Goal: Task Accomplishment & Management: Use online tool/utility

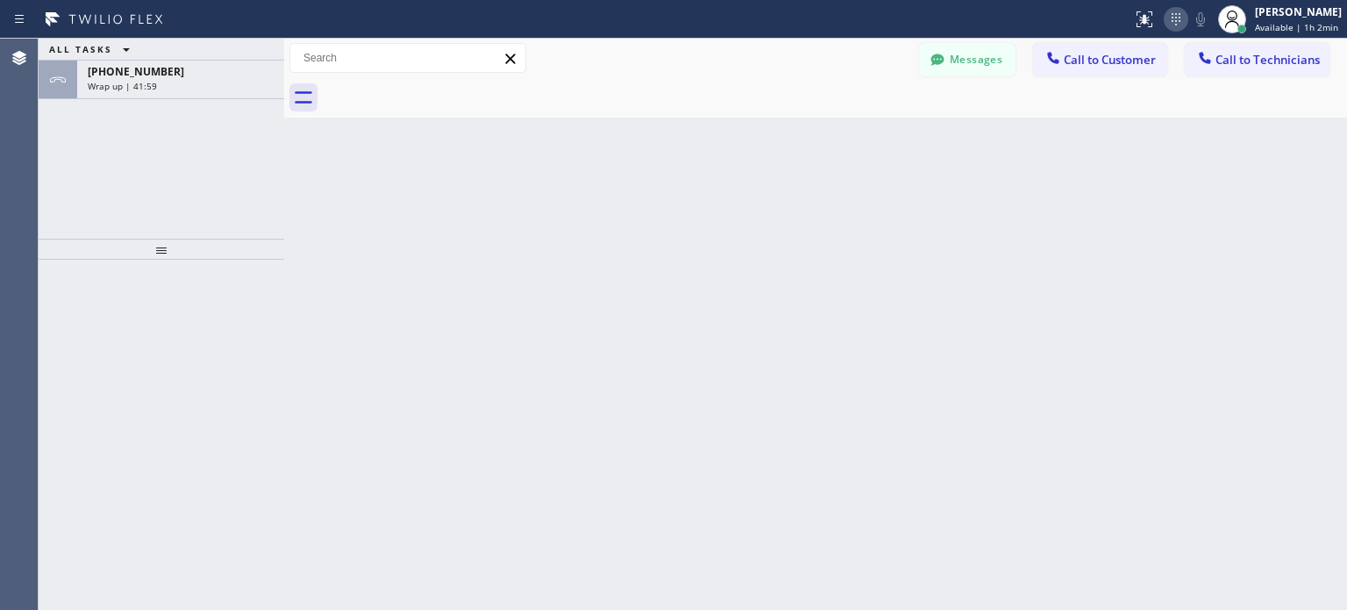
click at [1176, 23] on icon at bounding box center [1176, 19] width 21 height 21
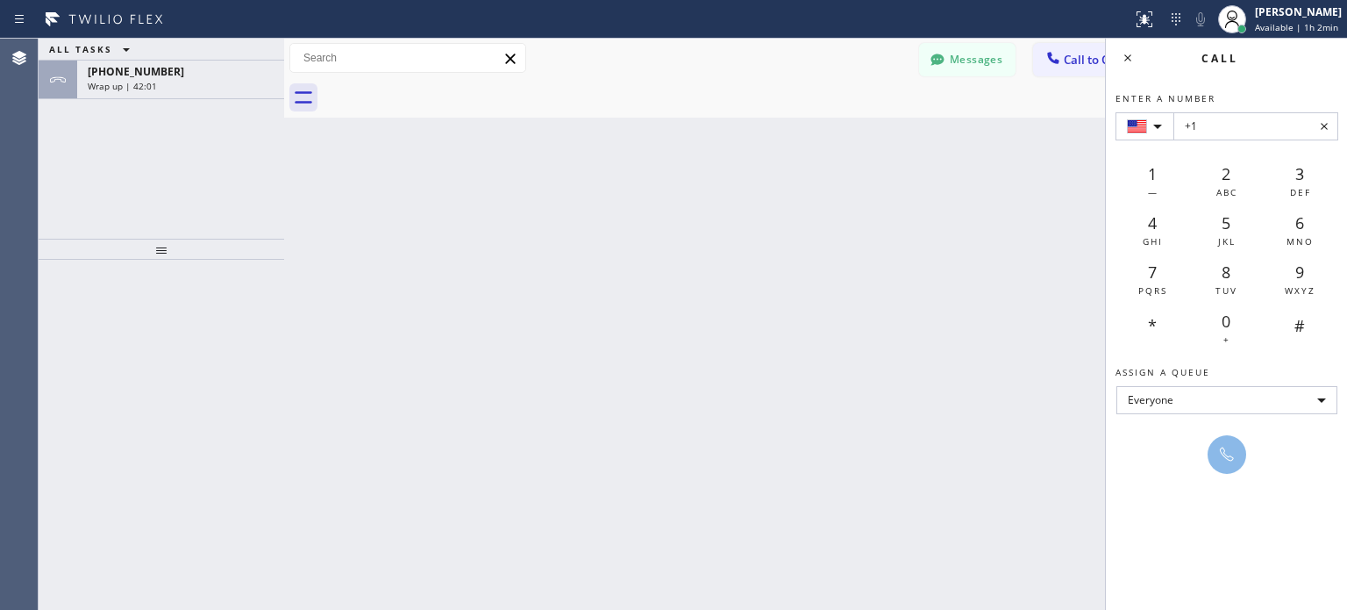
drag, startPoint x: 1262, startPoint y: 139, endPoint x: 1205, endPoint y: 120, distance: 60.2
click at [1205, 120] on input "+1" at bounding box center [1256, 126] width 165 height 28
type input "[PHONE_NUMBER]"
drag, startPoint x: 1228, startPoint y: 462, endPoint x: 1222, endPoint y: 455, distance: 9.3
click at [1228, 462] on icon at bounding box center [1227, 454] width 21 height 21
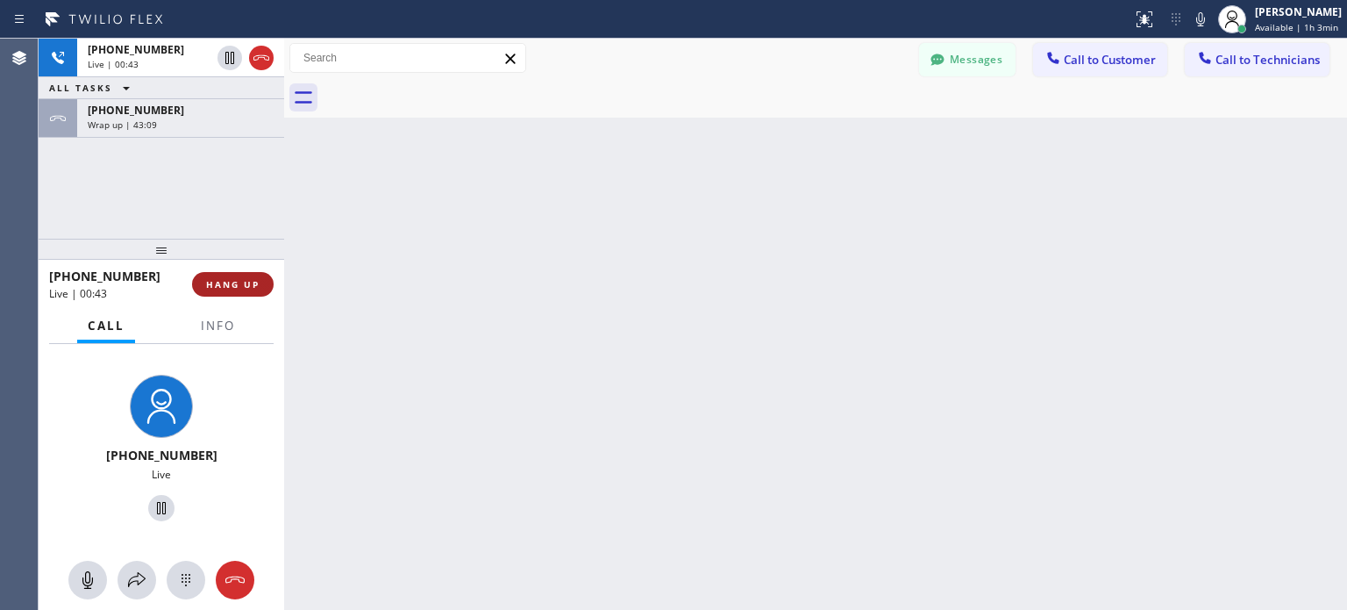
click at [232, 273] on button "HANG UP" at bounding box center [233, 284] width 82 height 25
click at [239, 278] on span "HANG UP" at bounding box center [233, 284] width 54 height 12
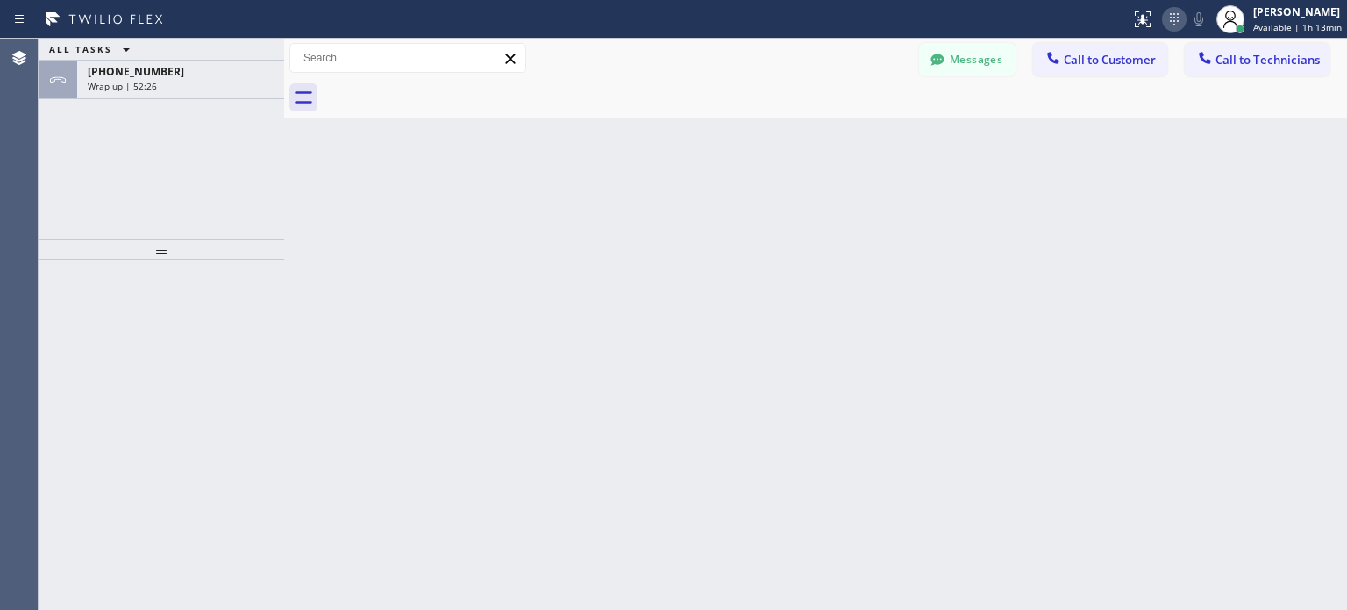
click at [1179, 23] on icon at bounding box center [1174, 19] width 21 height 21
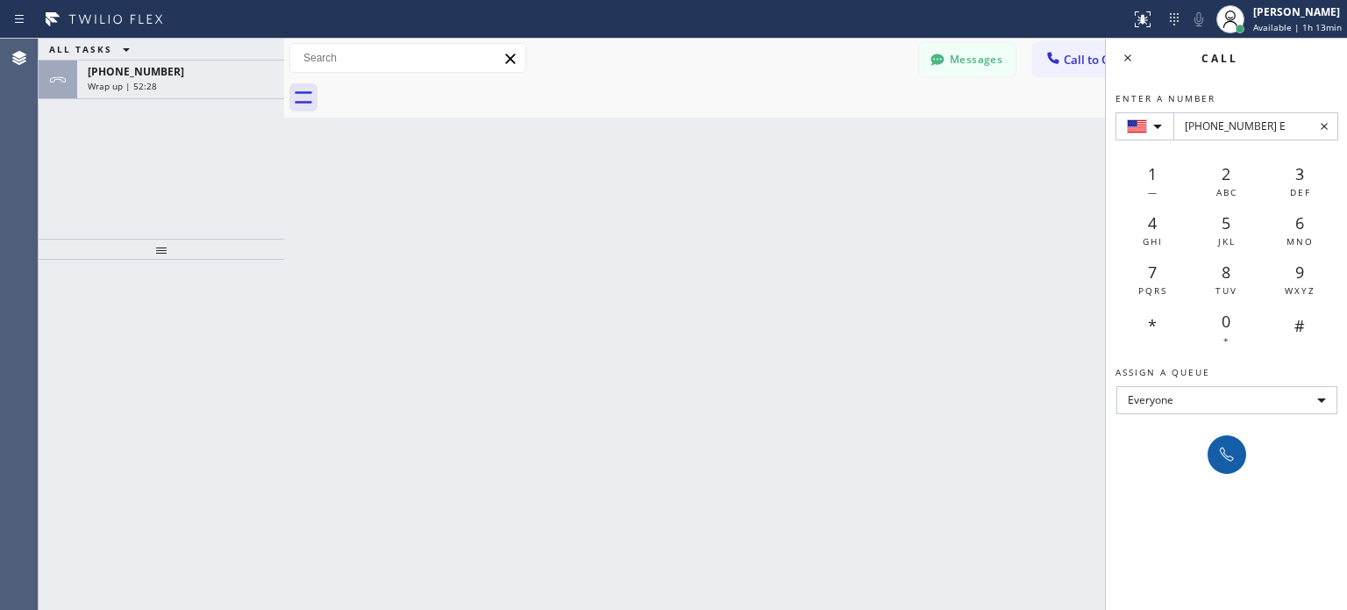
type input "[PHONE_NUMBER] E"
click at [1226, 461] on icon at bounding box center [1227, 454] width 21 height 21
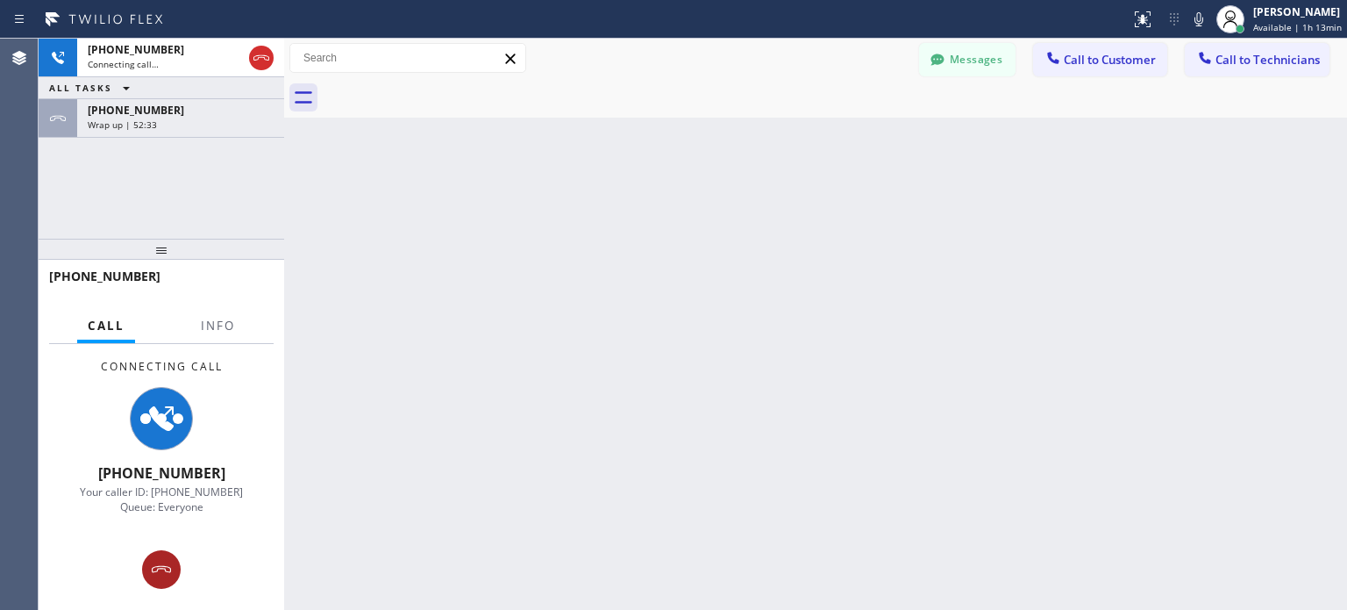
click at [165, 572] on icon at bounding box center [161, 569] width 21 height 21
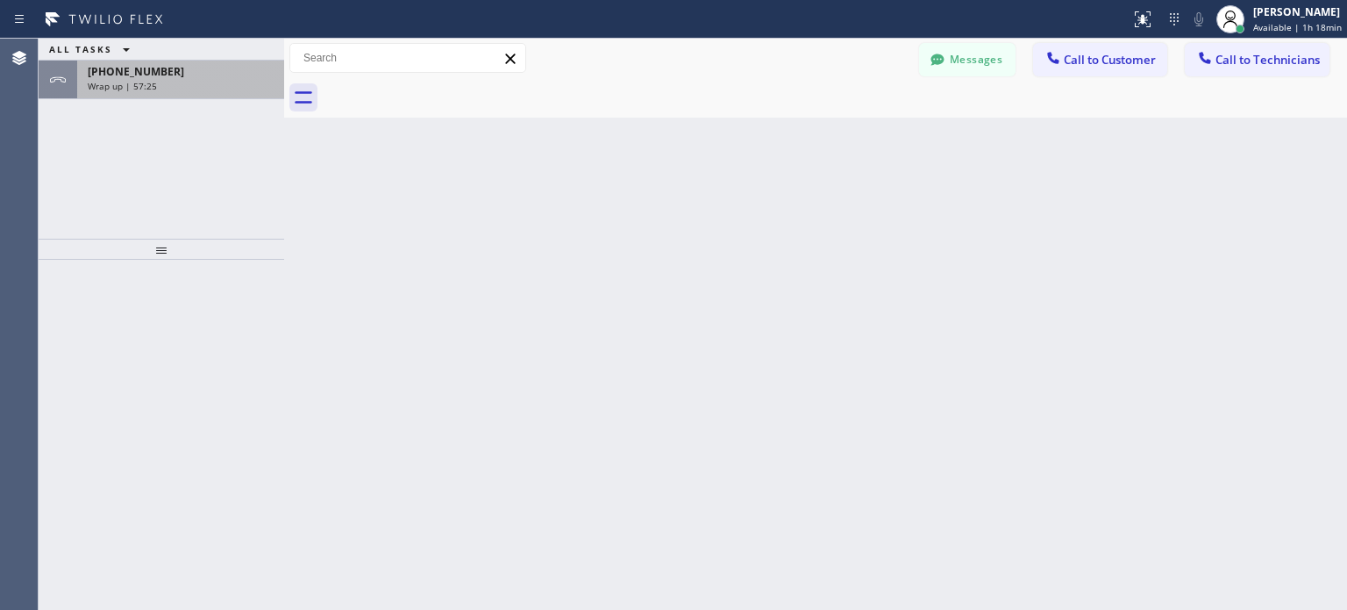
click at [206, 76] on div "[PHONE_NUMBER]" at bounding box center [181, 71] width 186 height 15
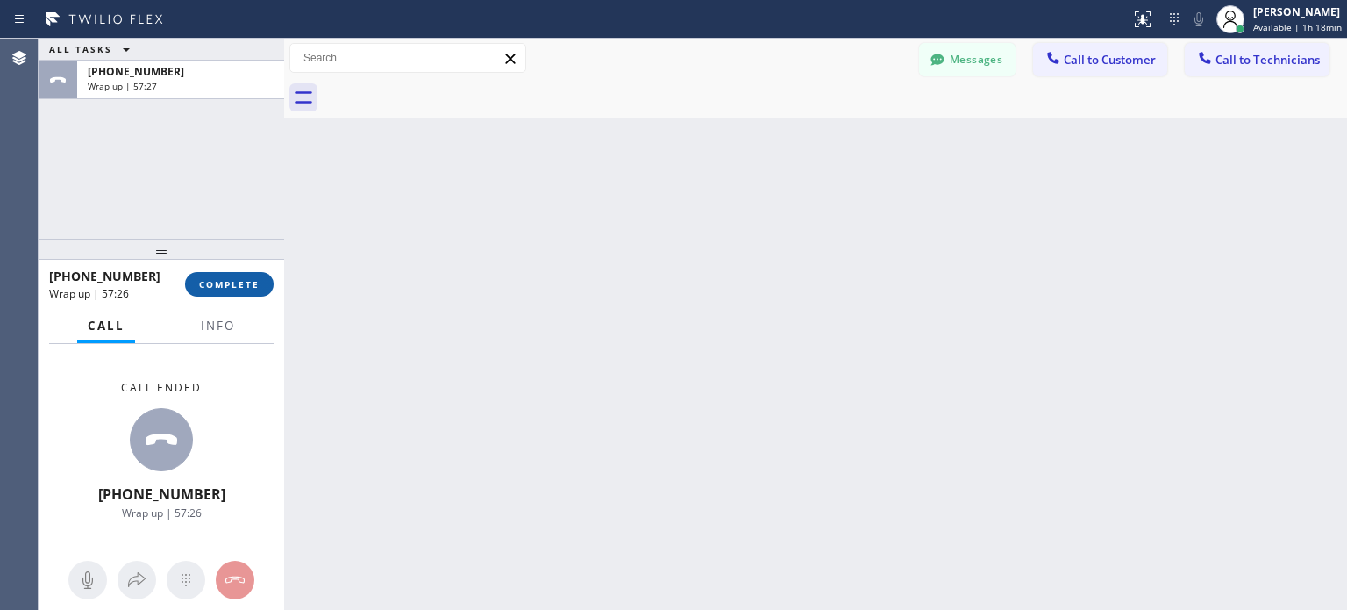
click at [227, 293] on button "COMPLETE" at bounding box center [229, 284] width 89 height 25
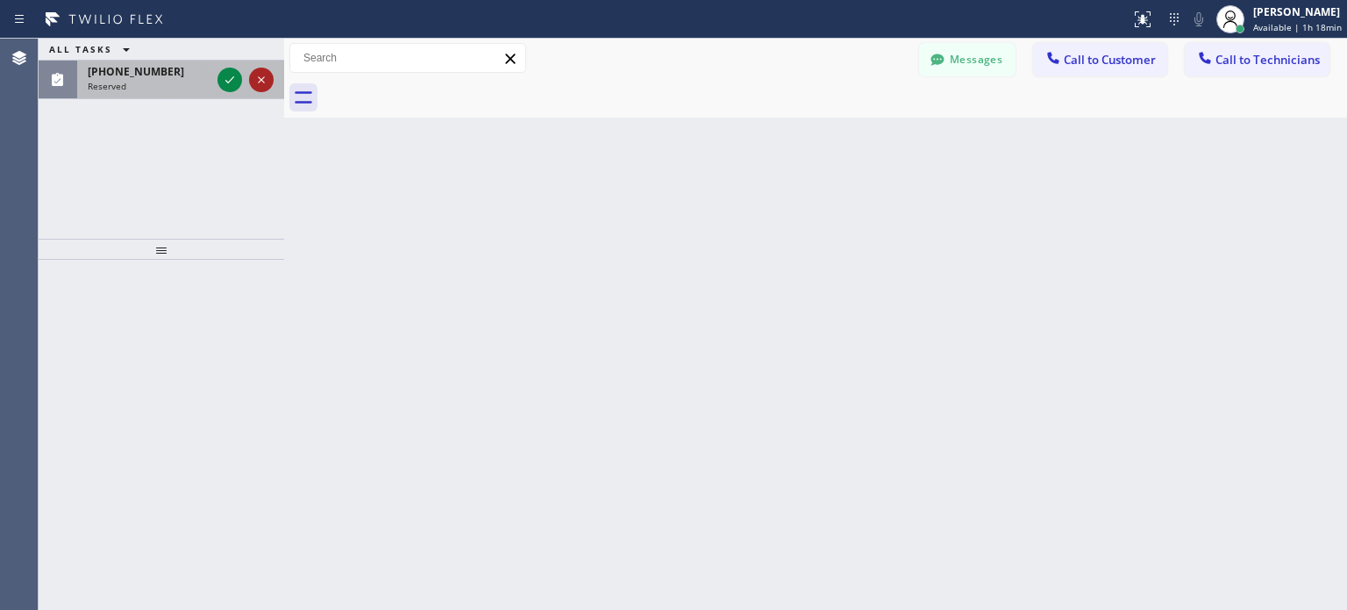
click at [260, 76] on icon at bounding box center [261, 79] width 21 height 21
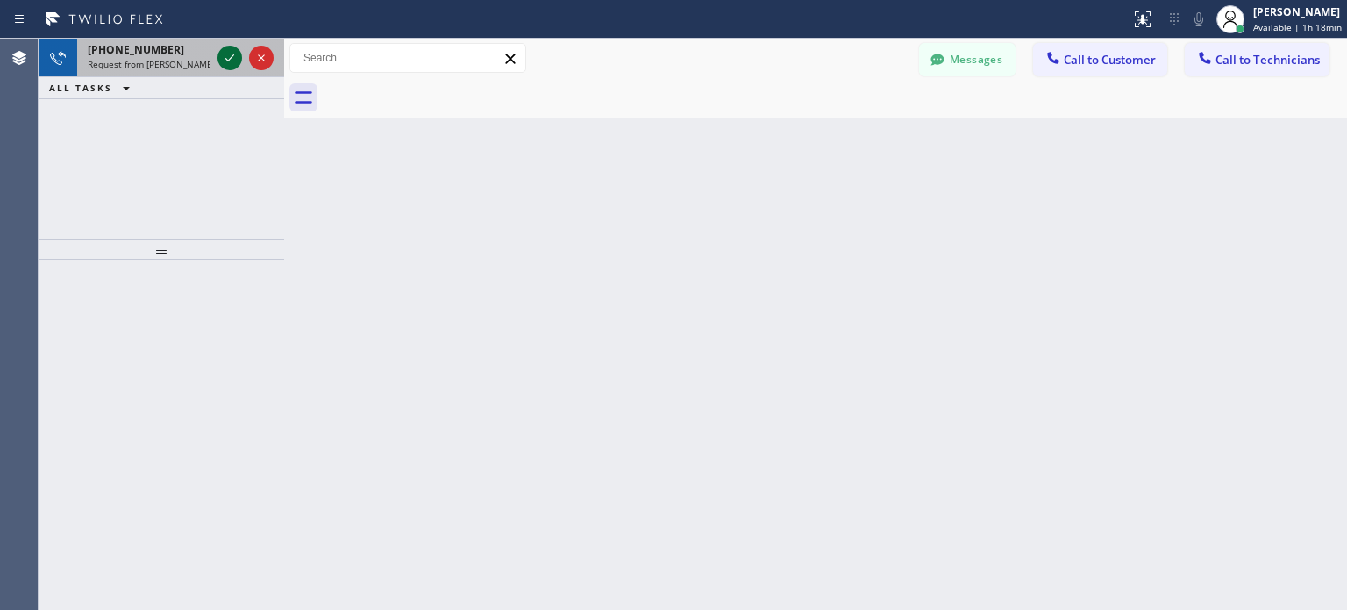
click at [233, 60] on icon at bounding box center [229, 57] width 21 height 21
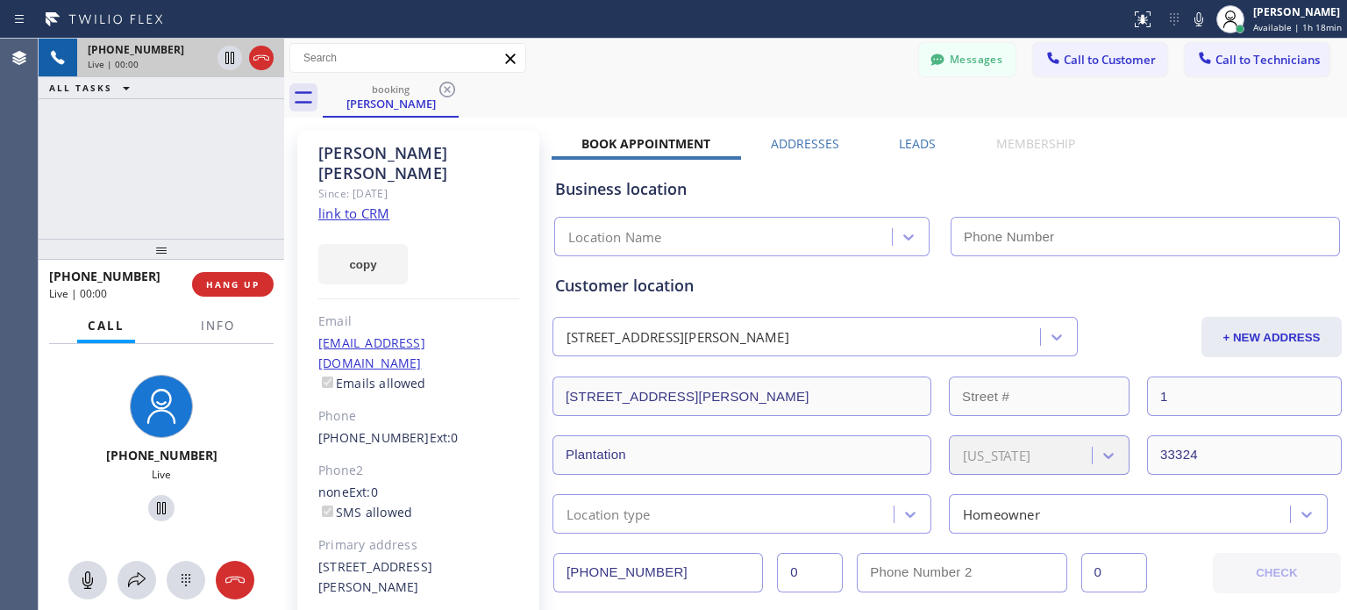
scroll to position [431, 0]
type input "[PHONE_NUMBER]"
click at [744, 98] on div "booking [PERSON_NAME]" at bounding box center [835, 97] width 1025 height 39
click at [257, 292] on button "HANG UP" at bounding box center [233, 284] width 82 height 25
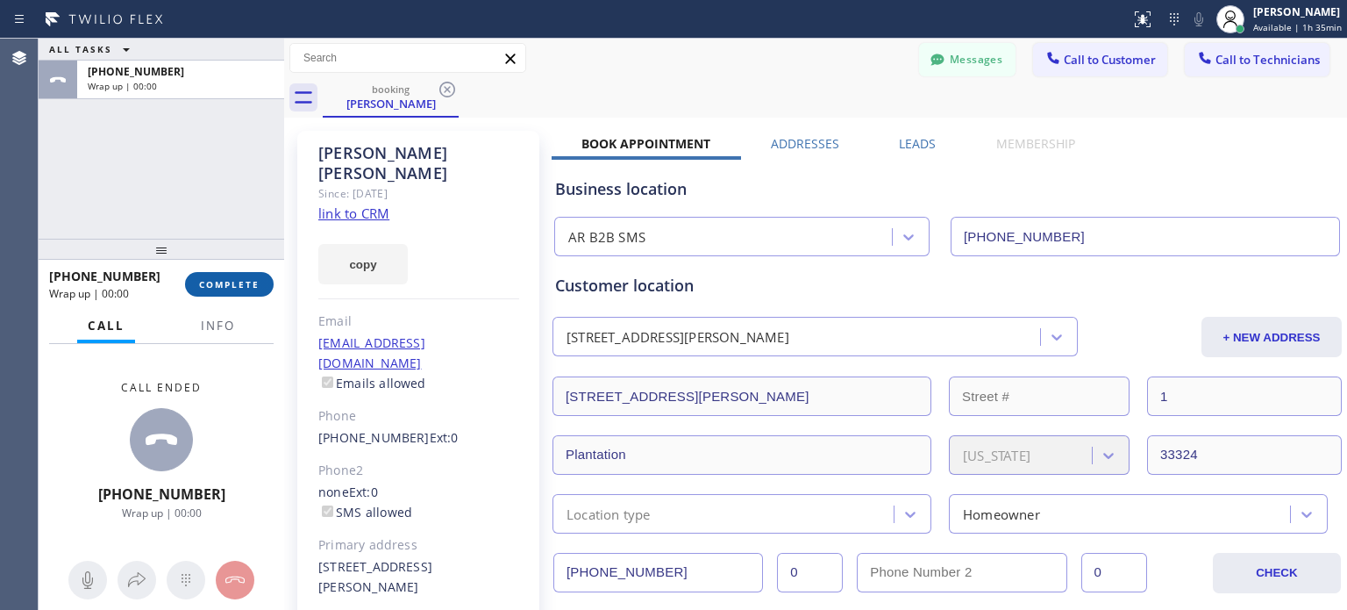
click at [260, 280] on button "COMPLETE" at bounding box center [229, 284] width 89 height 25
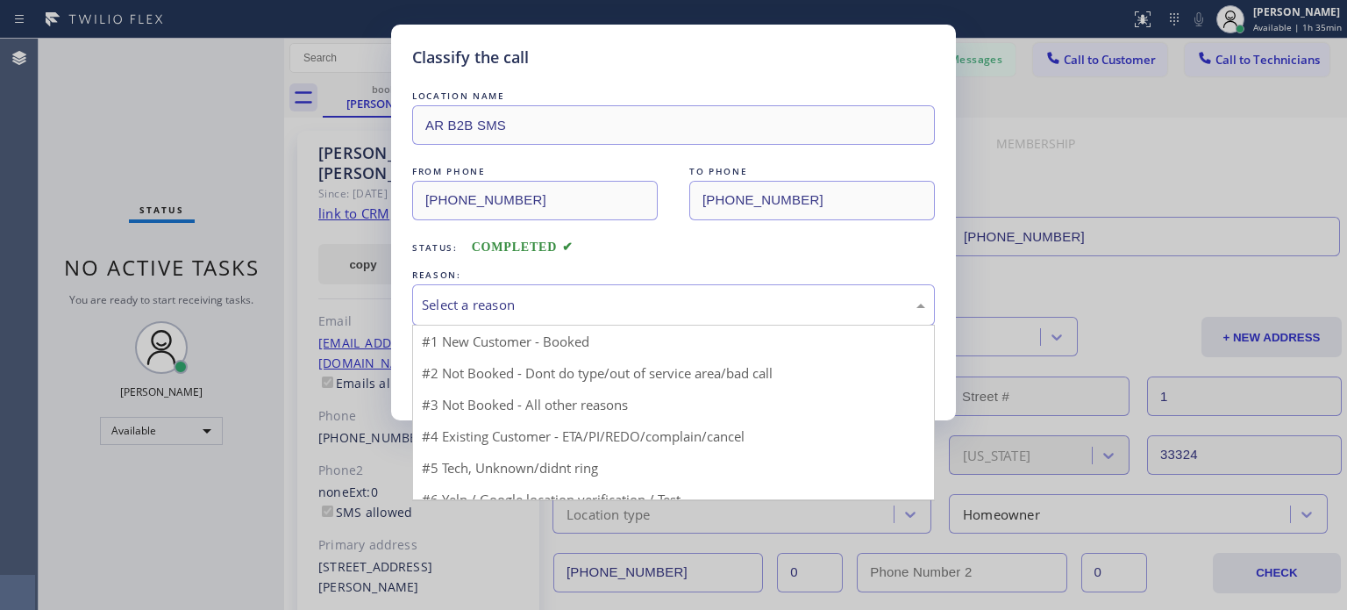
click at [488, 284] on div "Select a reason" at bounding box center [673, 304] width 523 height 41
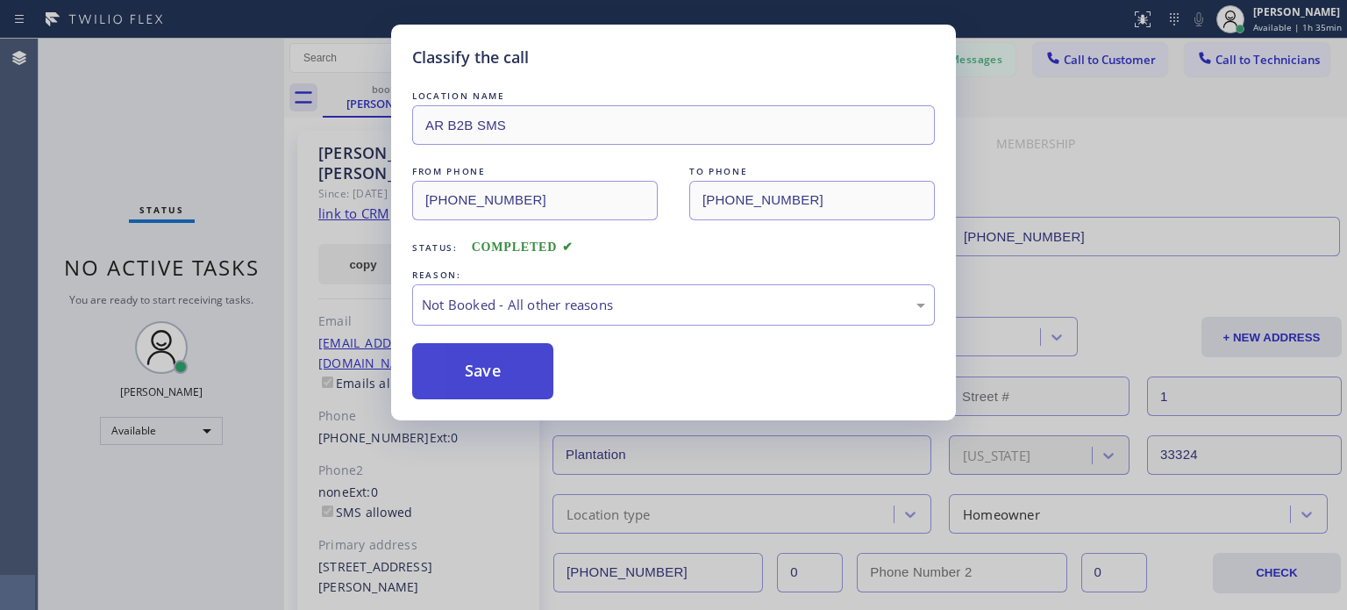
drag, startPoint x: 489, startPoint y: 359, endPoint x: 926, endPoint y: 1, distance: 565.4
click at [490, 359] on button "Save" at bounding box center [482, 371] width 141 height 56
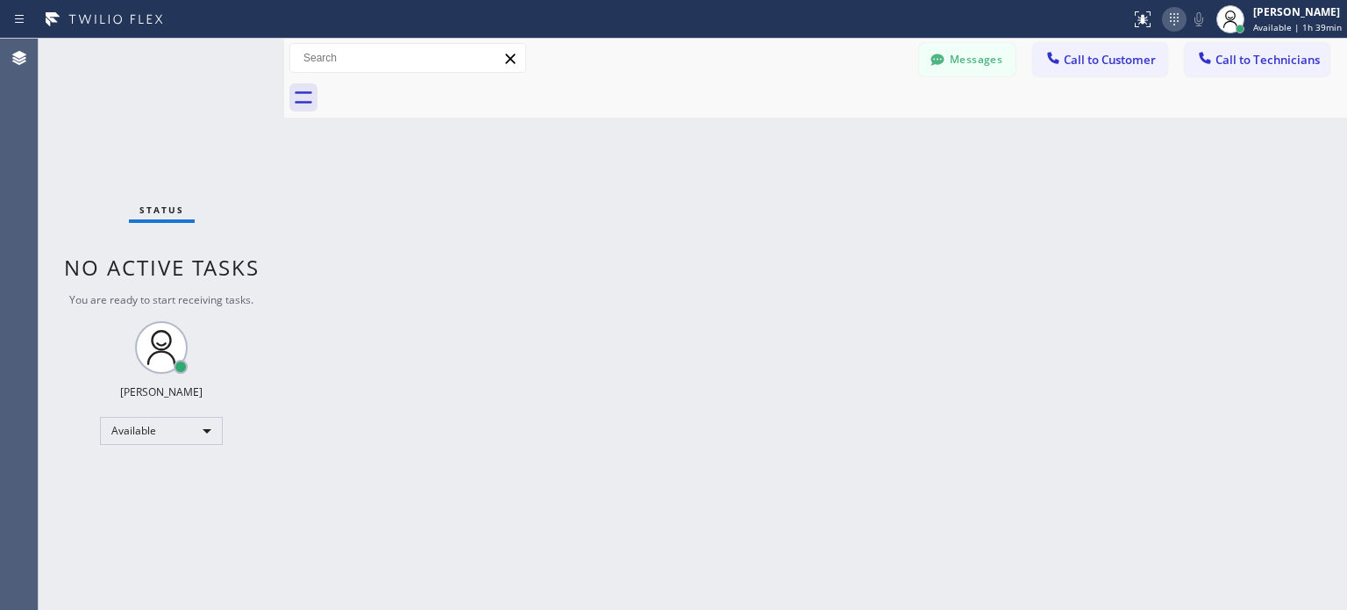
click at [1176, 12] on icon at bounding box center [1174, 19] width 21 height 21
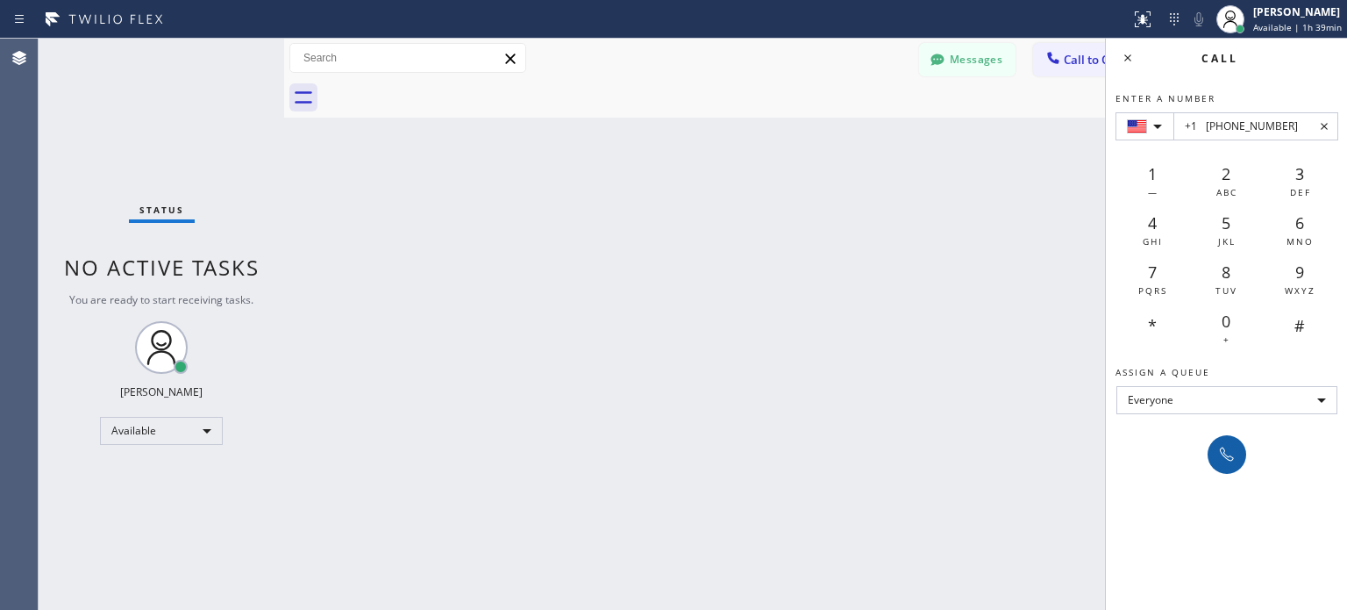
type input "+1 [PHONE_NUMBER]"
click at [1217, 438] on button at bounding box center [1227, 454] width 39 height 39
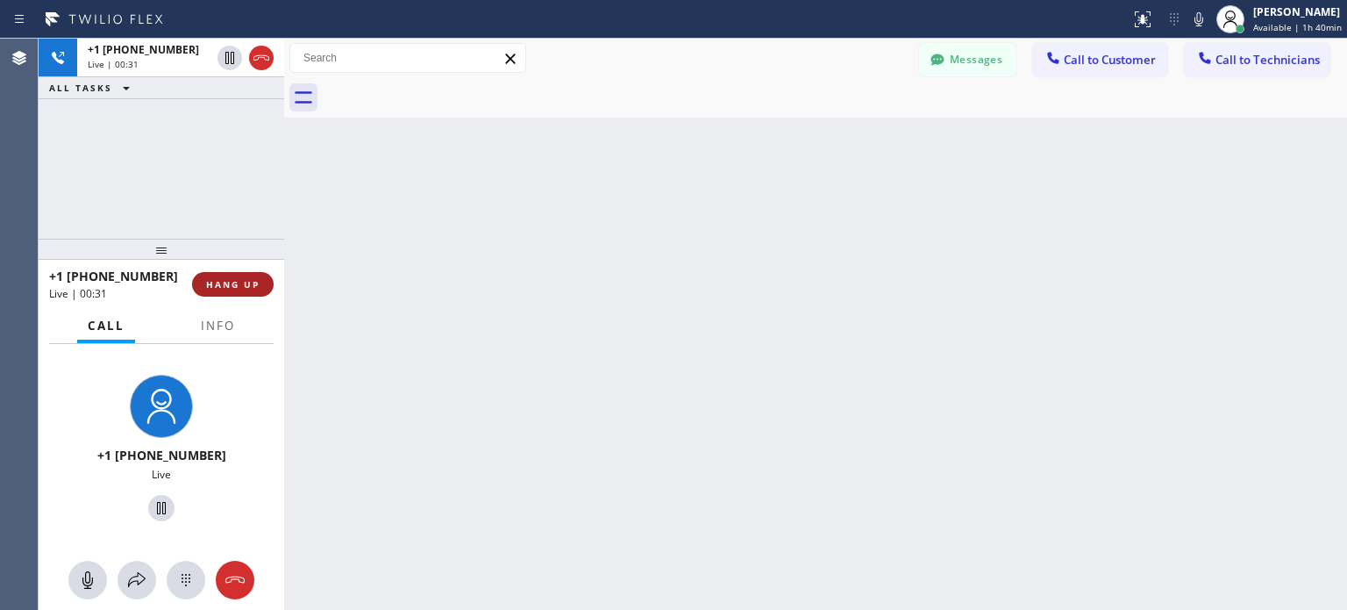
click at [232, 293] on button "HANG UP" at bounding box center [233, 284] width 82 height 25
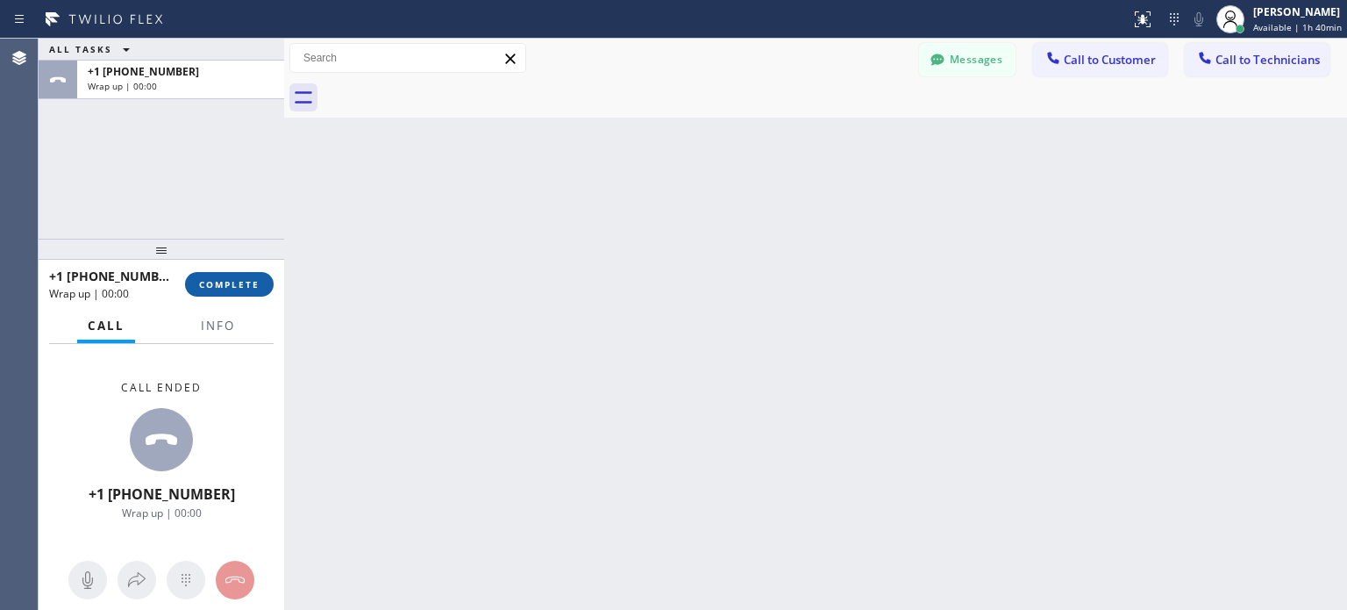
click at [256, 282] on span "COMPLETE" at bounding box center [229, 284] width 61 height 12
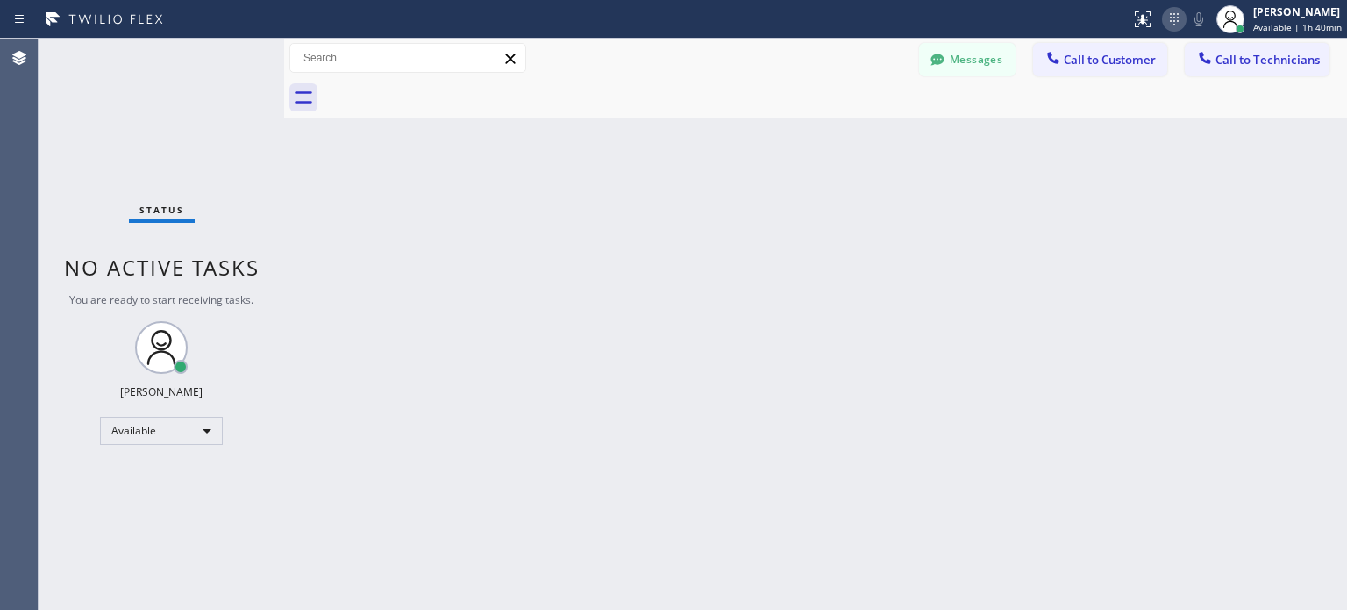
click at [1168, 18] on icon at bounding box center [1174, 19] width 21 height 21
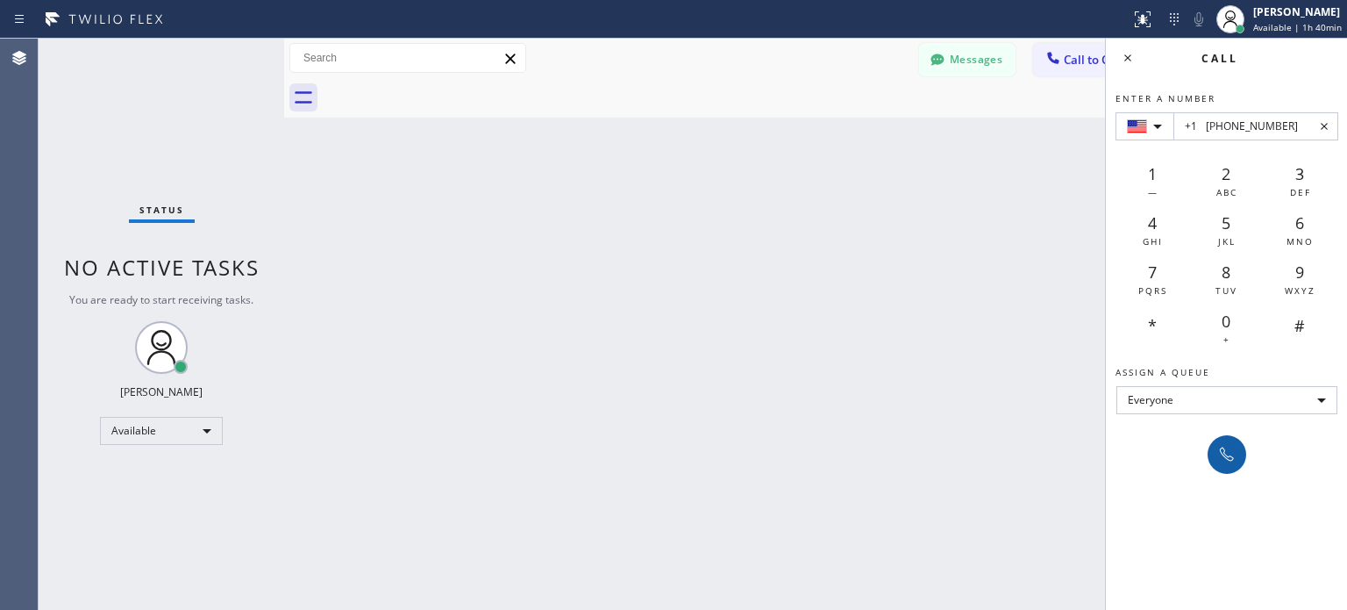
type input "+1 [PHONE_NUMBER]"
click at [1222, 450] on icon at bounding box center [1227, 454] width 21 height 21
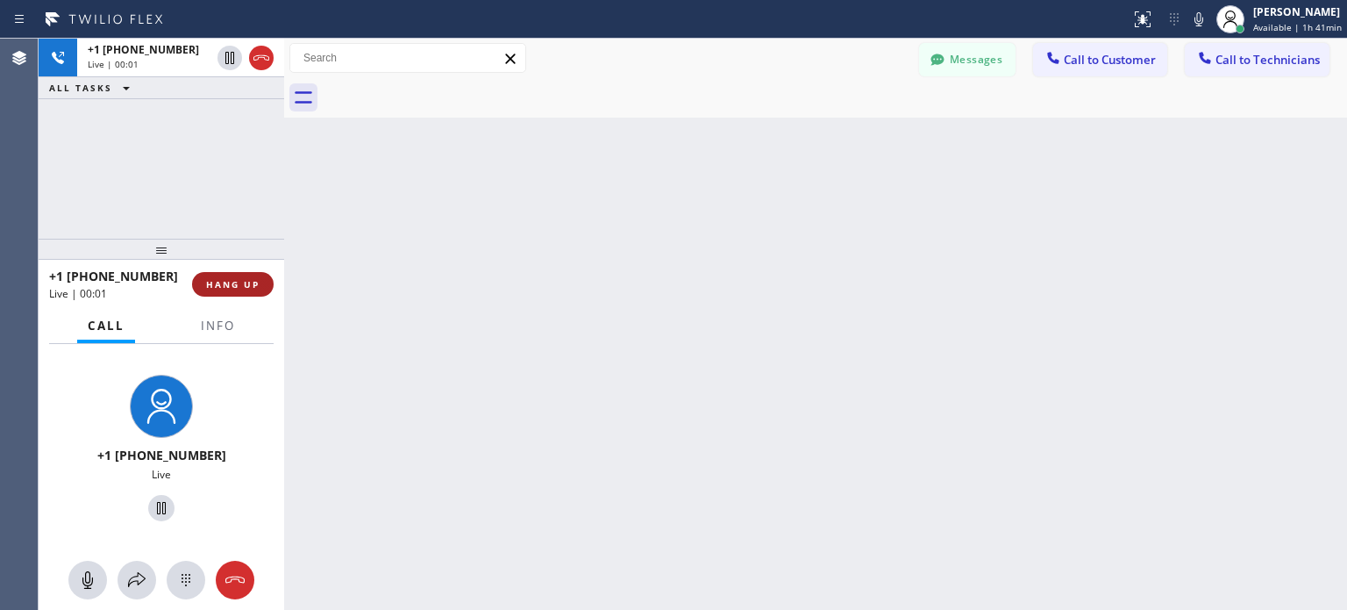
click at [268, 284] on button "HANG UP" at bounding box center [233, 284] width 82 height 25
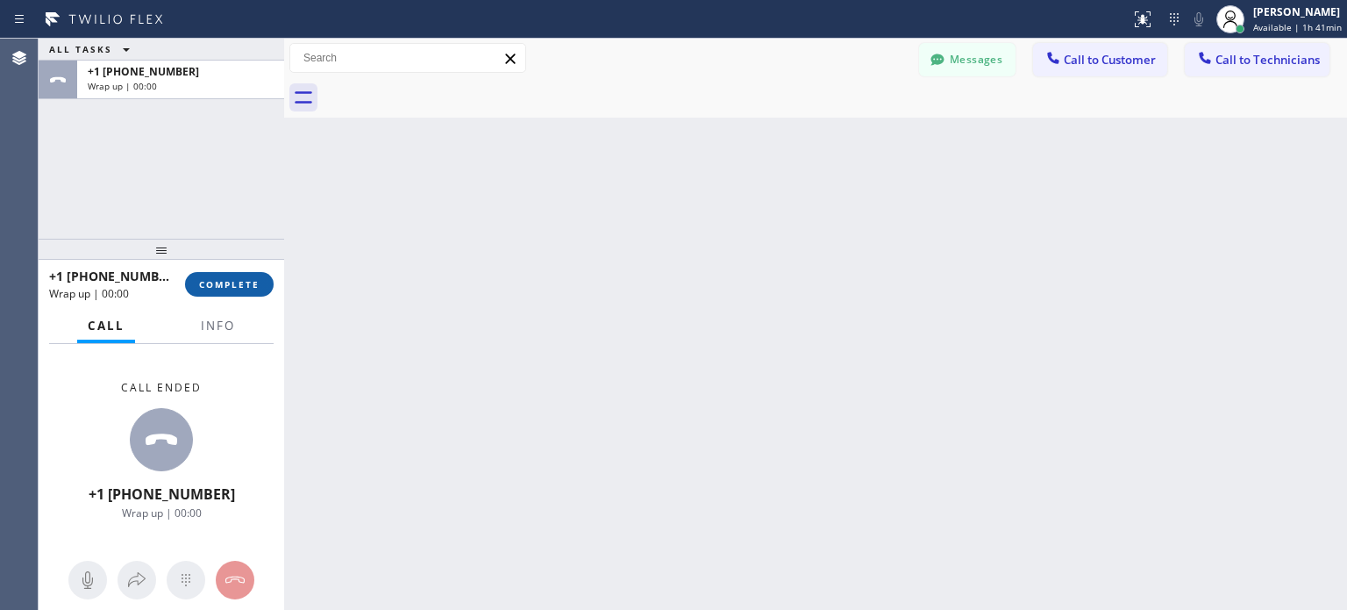
click at [249, 284] on span "COMPLETE" at bounding box center [229, 284] width 61 height 12
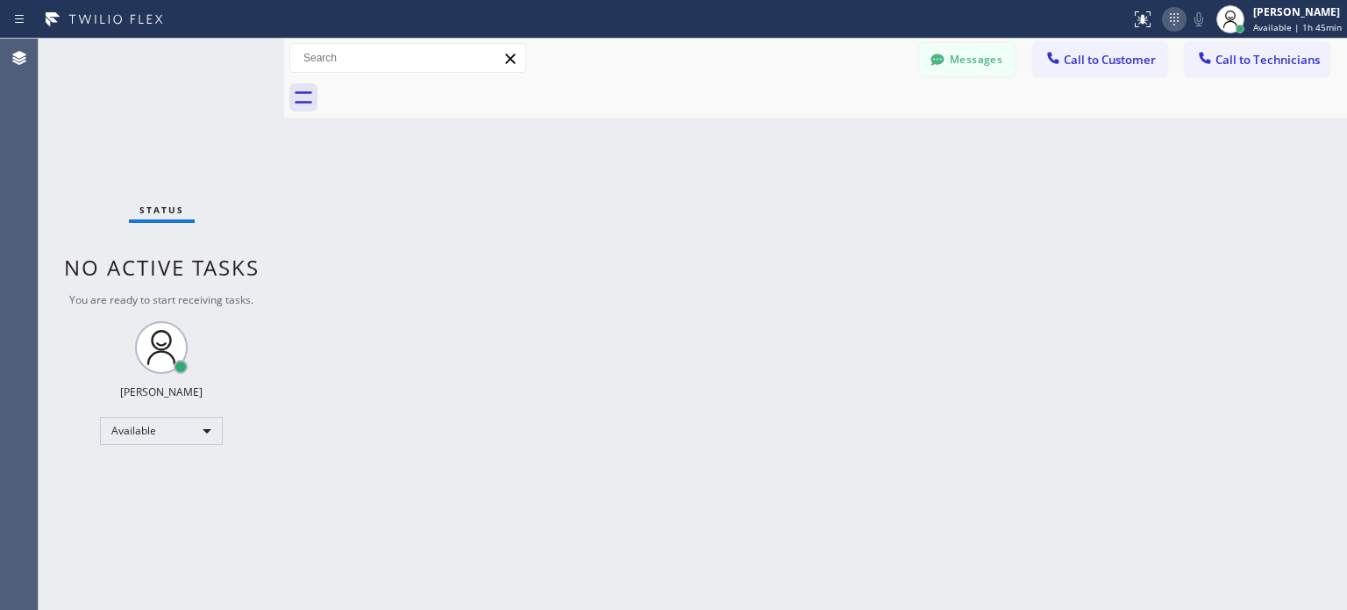
click at [1167, 18] on icon at bounding box center [1174, 19] width 21 height 21
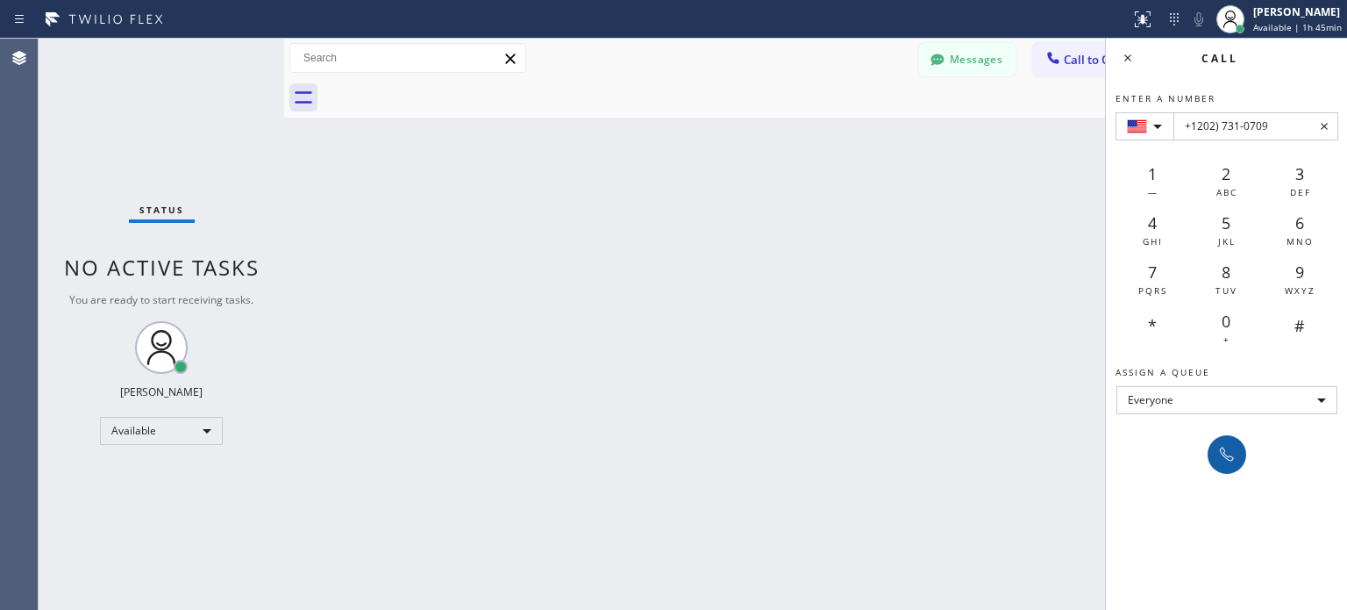
type input "+1202) 731-0709"
click at [1226, 445] on icon at bounding box center [1227, 454] width 21 height 21
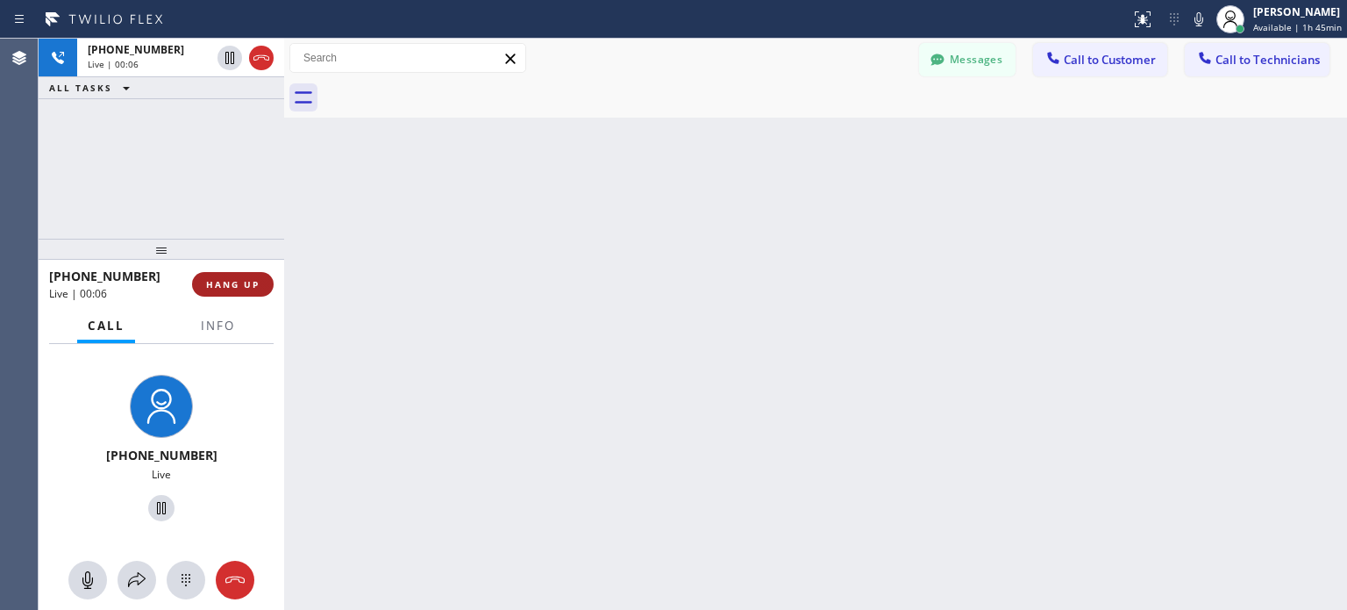
click at [242, 279] on span "HANG UP" at bounding box center [233, 284] width 54 height 12
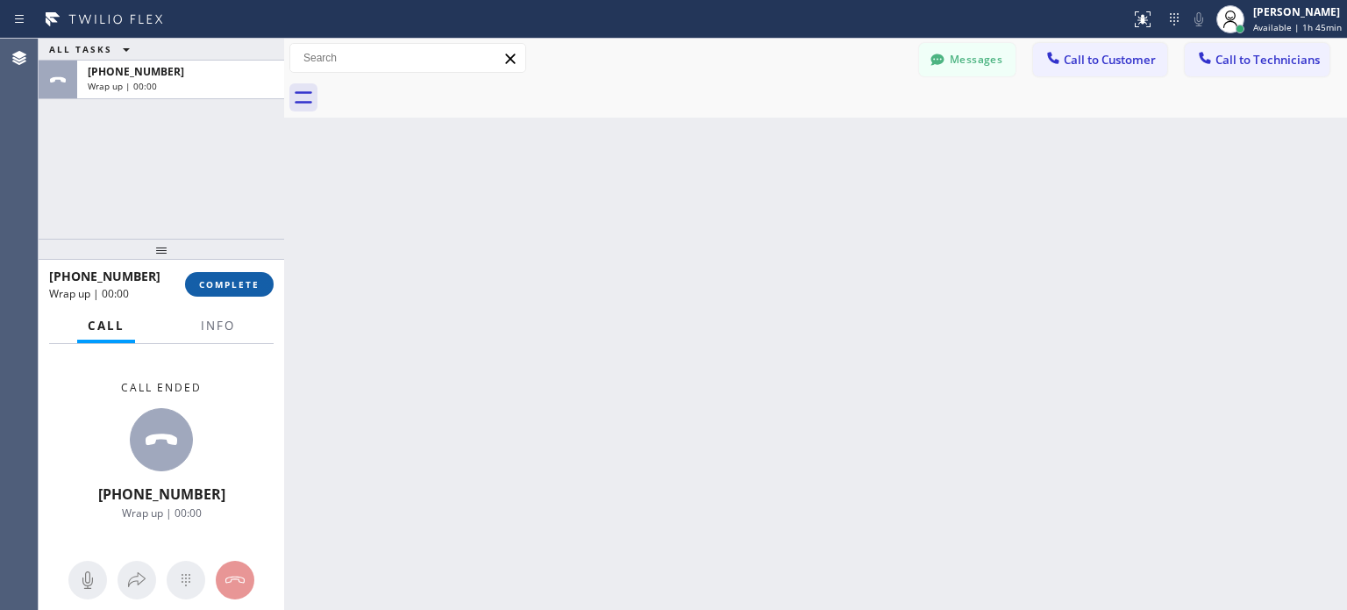
click at [256, 282] on span "COMPLETE" at bounding box center [229, 284] width 61 height 12
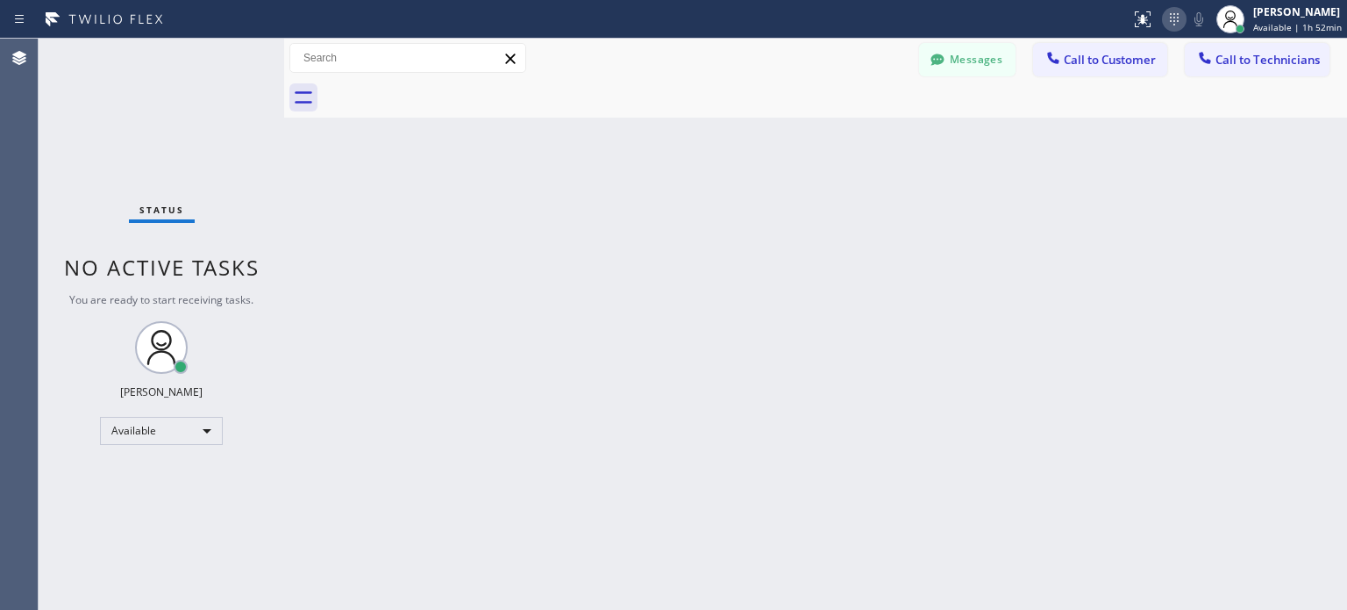
click at [1164, 25] on icon at bounding box center [1174, 19] width 21 height 21
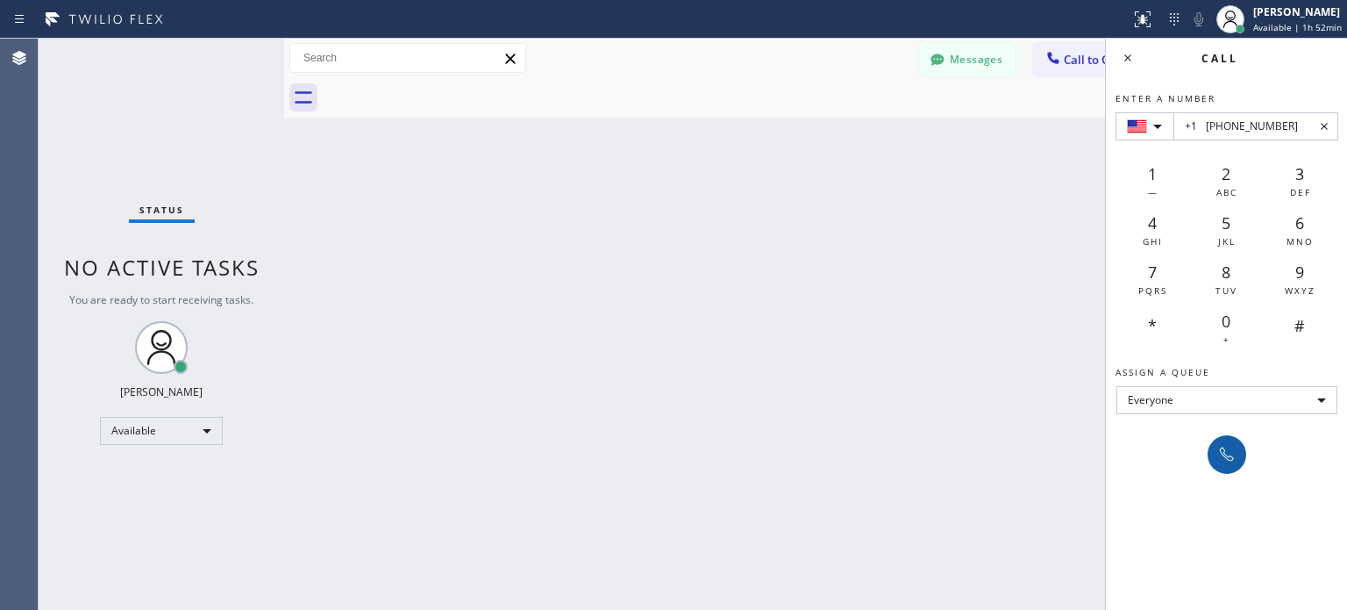
type input "+1 [PHONE_NUMBER]"
click at [1224, 467] on button at bounding box center [1227, 454] width 39 height 39
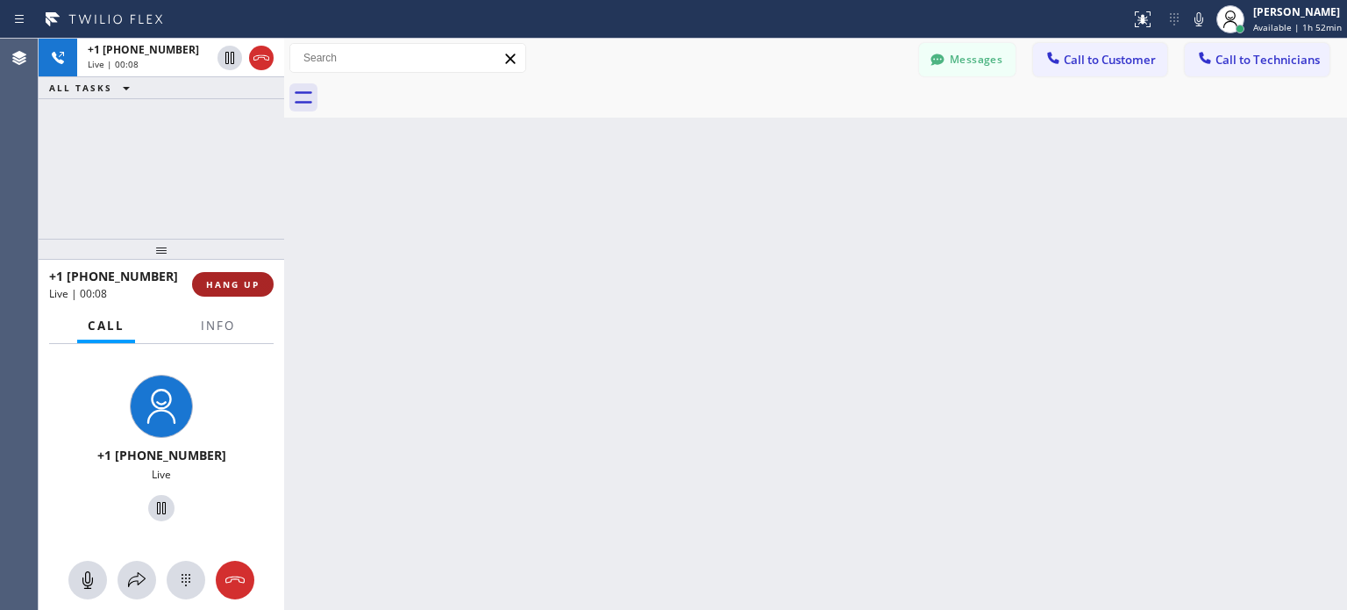
click at [217, 275] on button "HANG UP" at bounding box center [233, 284] width 82 height 25
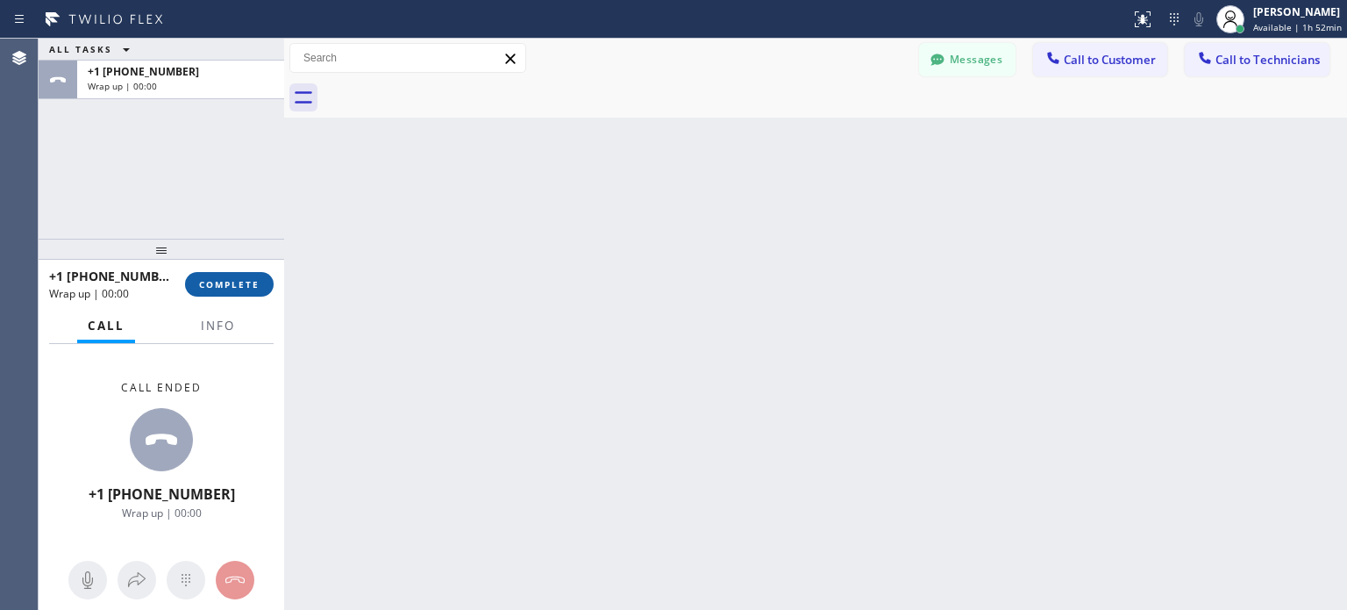
click at [230, 273] on button "COMPLETE" at bounding box center [229, 284] width 89 height 25
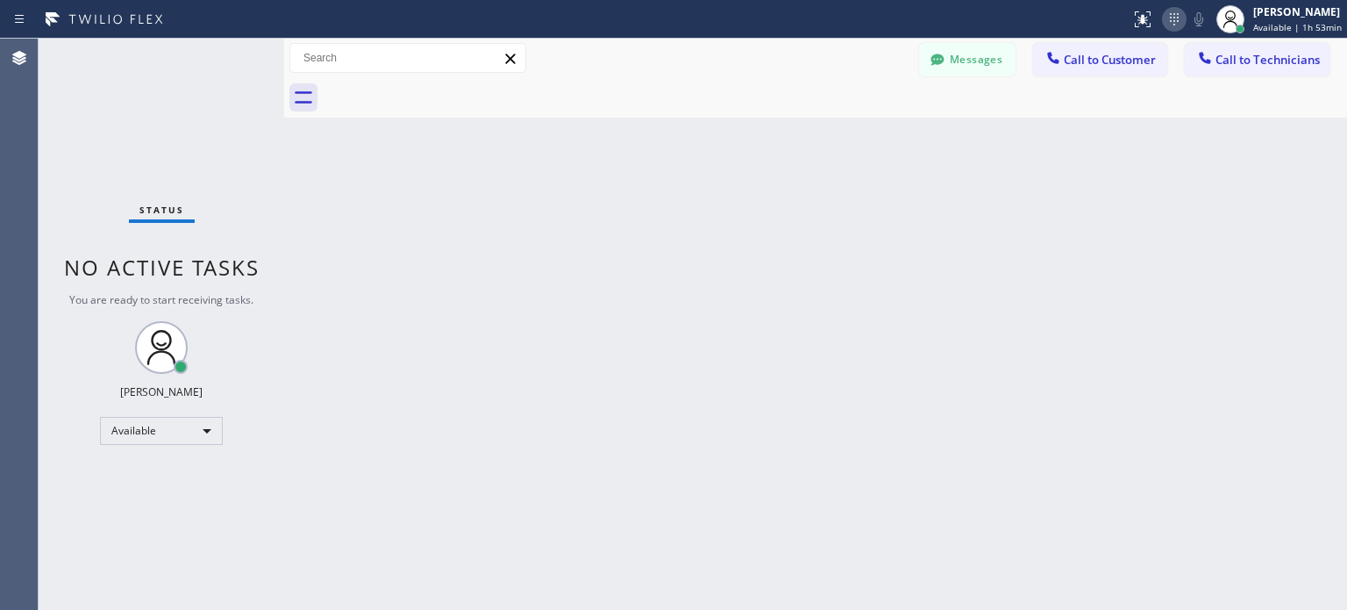
click at [1178, 23] on icon at bounding box center [1174, 19] width 21 height 21
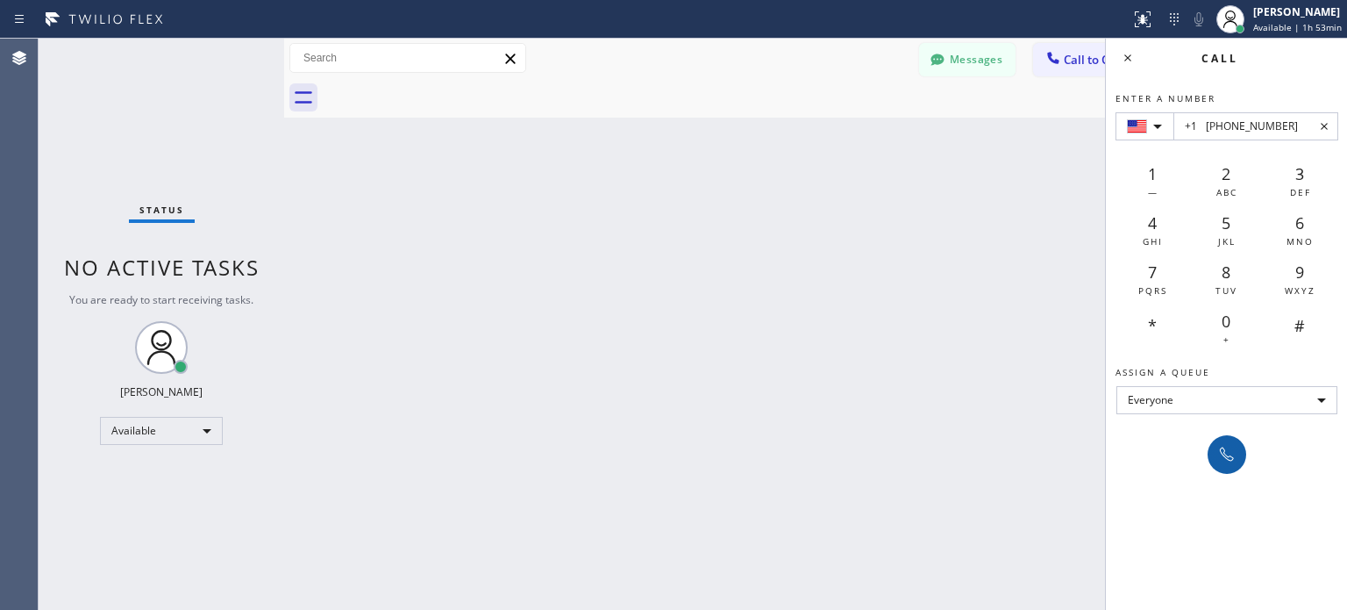
type input "+1 [PHONE_NUMBER]"
click at [1211, 447] on button at bounding box center [1227, 454] width 39 height 39
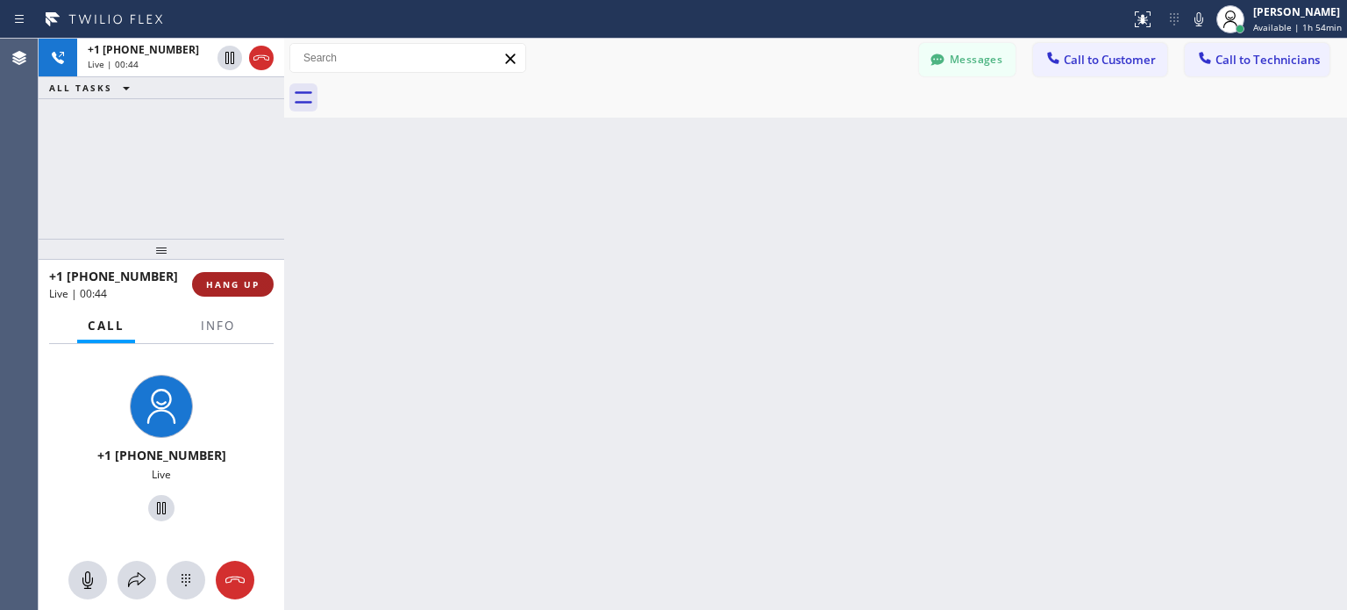
click at [239, 288] on span "HANG UP" at bounding box center [233, 284] width 54 height 12
click at [249, 283] on span "HANG UP" at bounding box center [233, 284] width 54 height 12
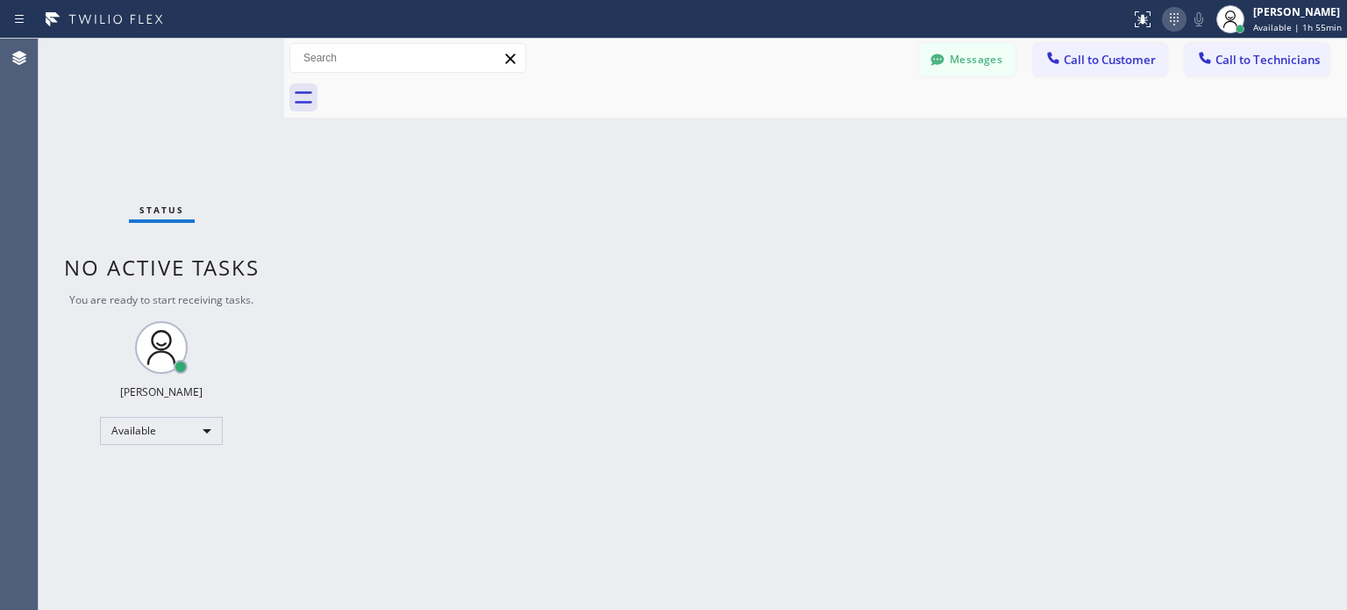
click at [1182, 15] on icon at bounding box center [1174, 19] width 21 height 21
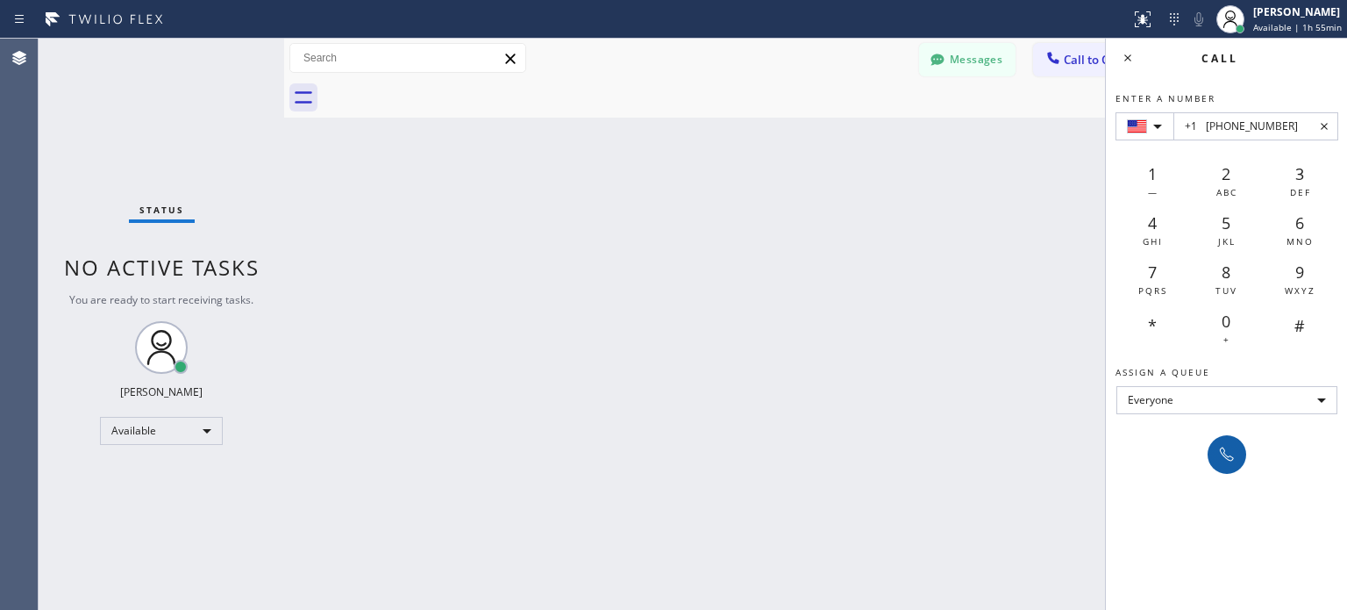
type input "+1 [PHONE_NUMBER]"
click at [1227, 464] on button at bounding box center [1227, 454] width 39 height 39
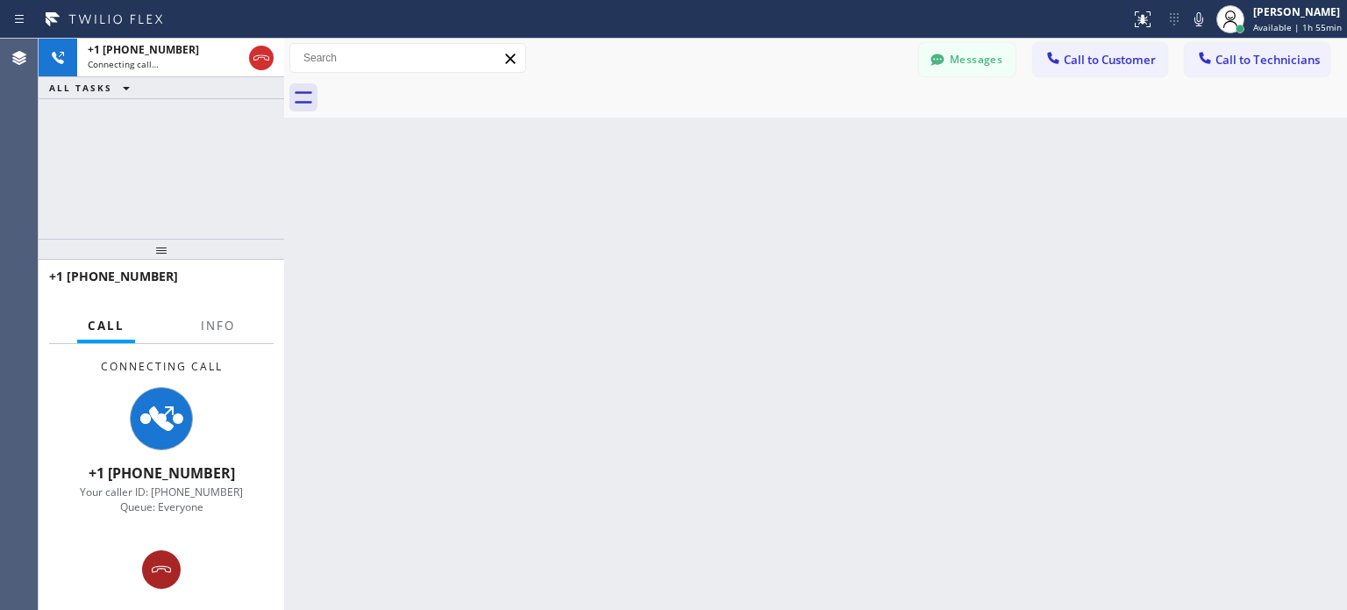
click at [160, 563] on icon at bounding box center [161, 569] width 21 height 21
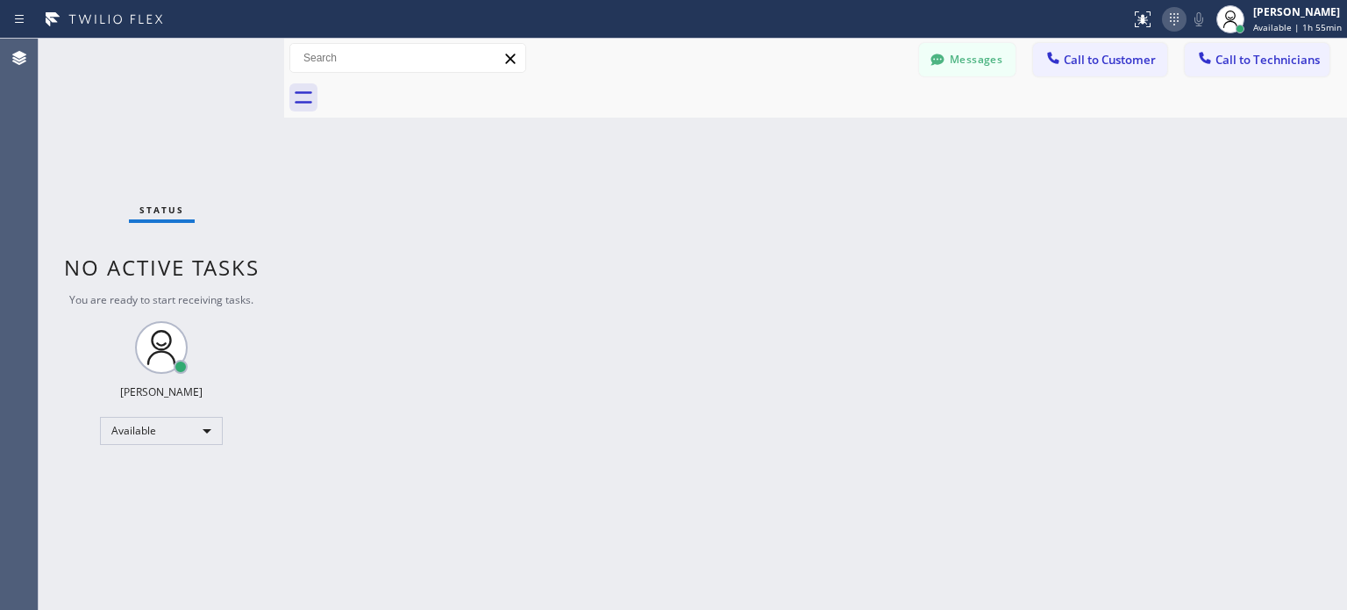
click at [1169, 26] on icon at bounding box center [1174, 19] width 21 height 21
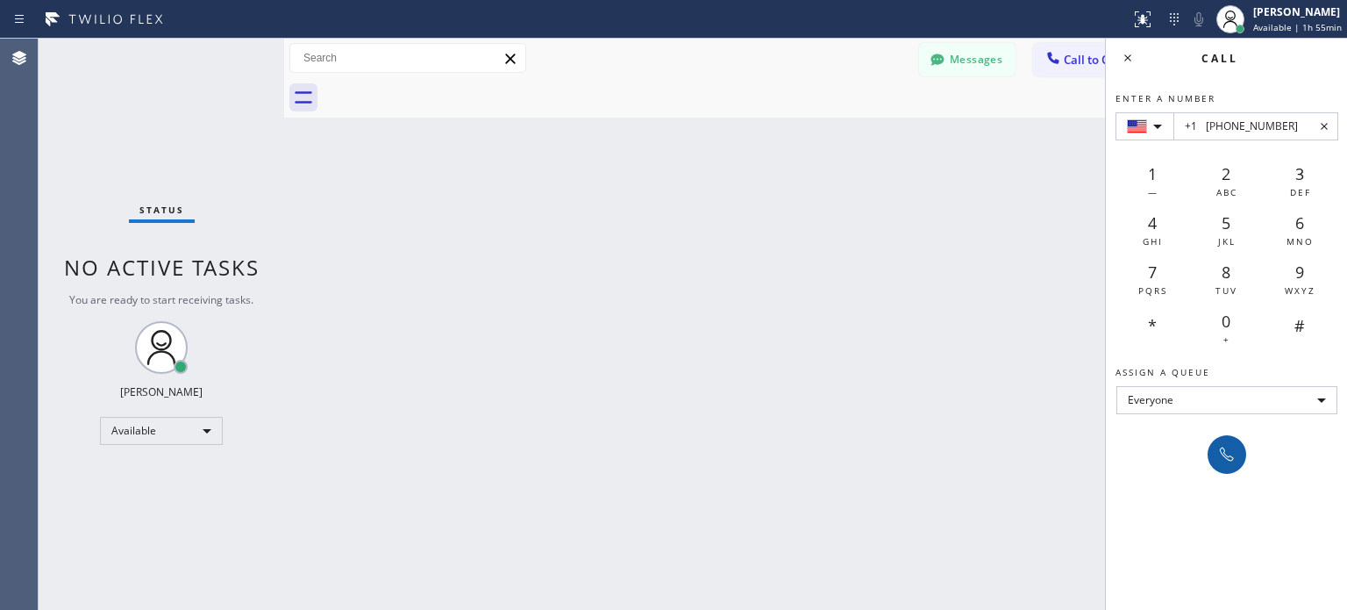
type input "+1 [PHONE_NUMBER]"
click at [1237, 453] on icon at bounding box center [1227, 454] width 21 height 21
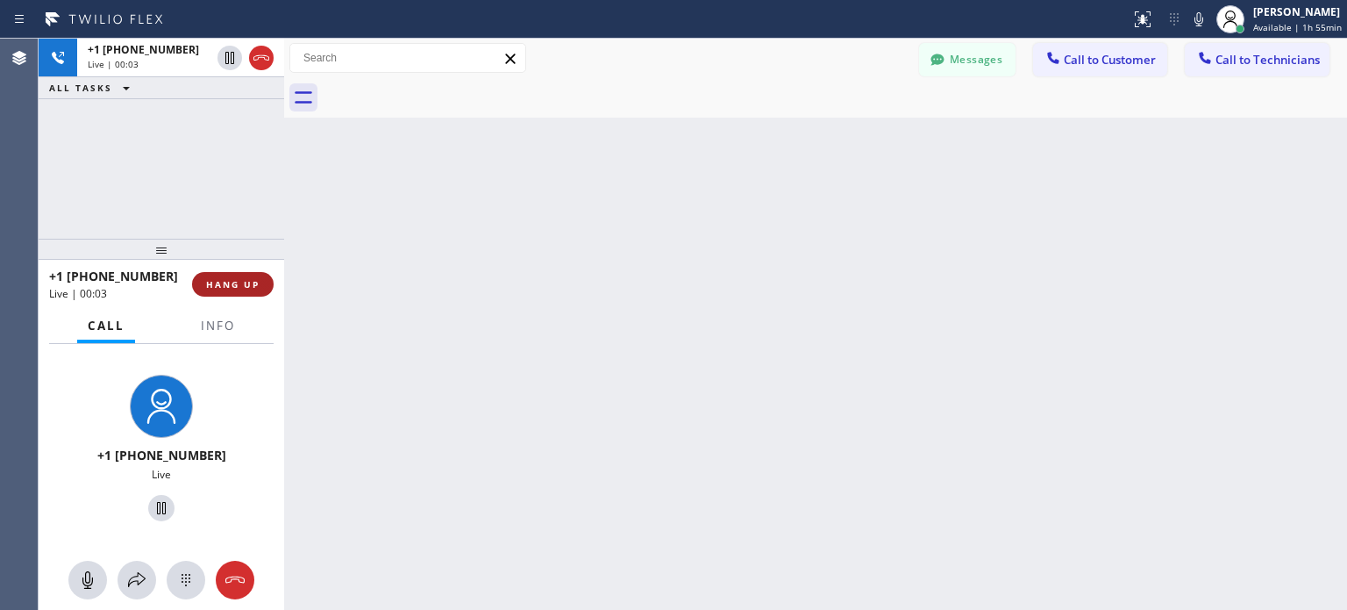
click at [227, 279] on span "HANG UP" at bounding box center [233, 284] width 54 height 12
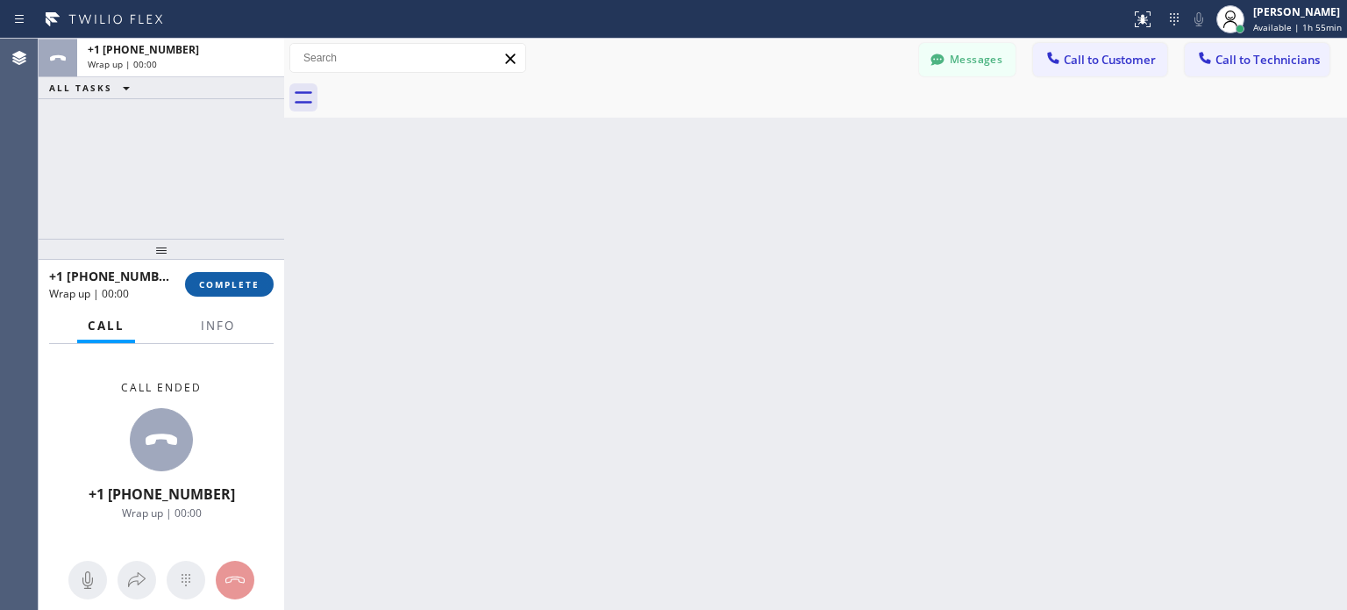
click at [247, 279] on span "COMPLETE" at bounding box center [229, 284] width 61 height 12
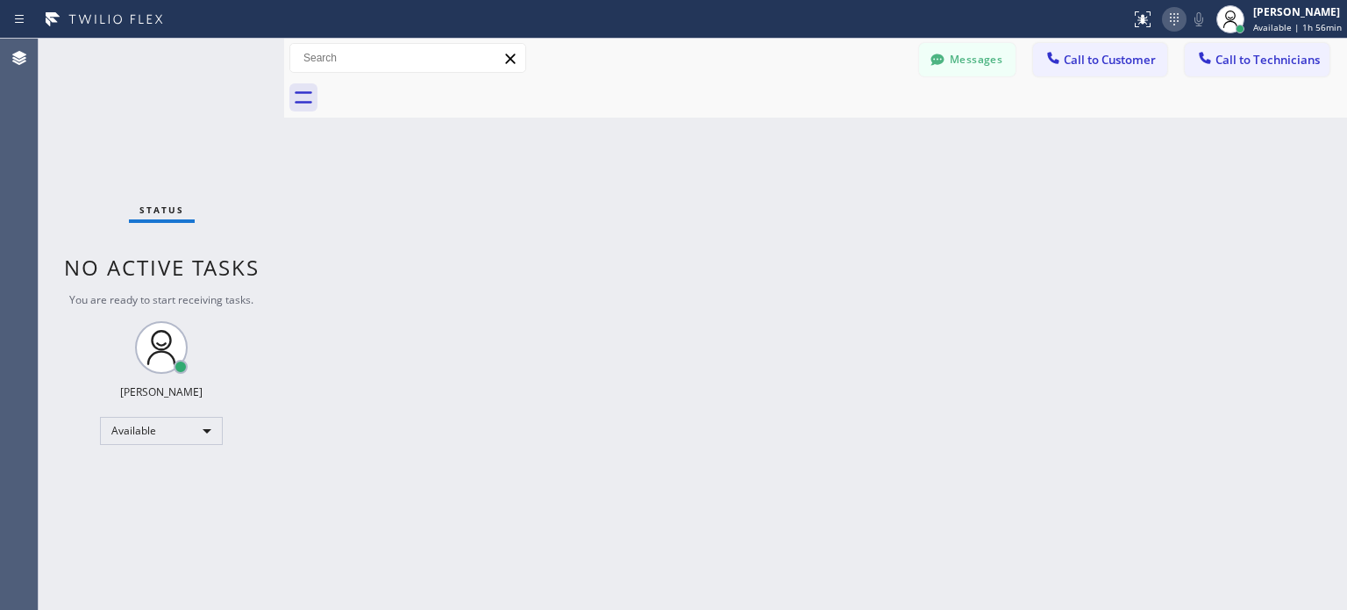
click at [1166, 27] on icon at bounding box center [1174, 19] width 21 height 21
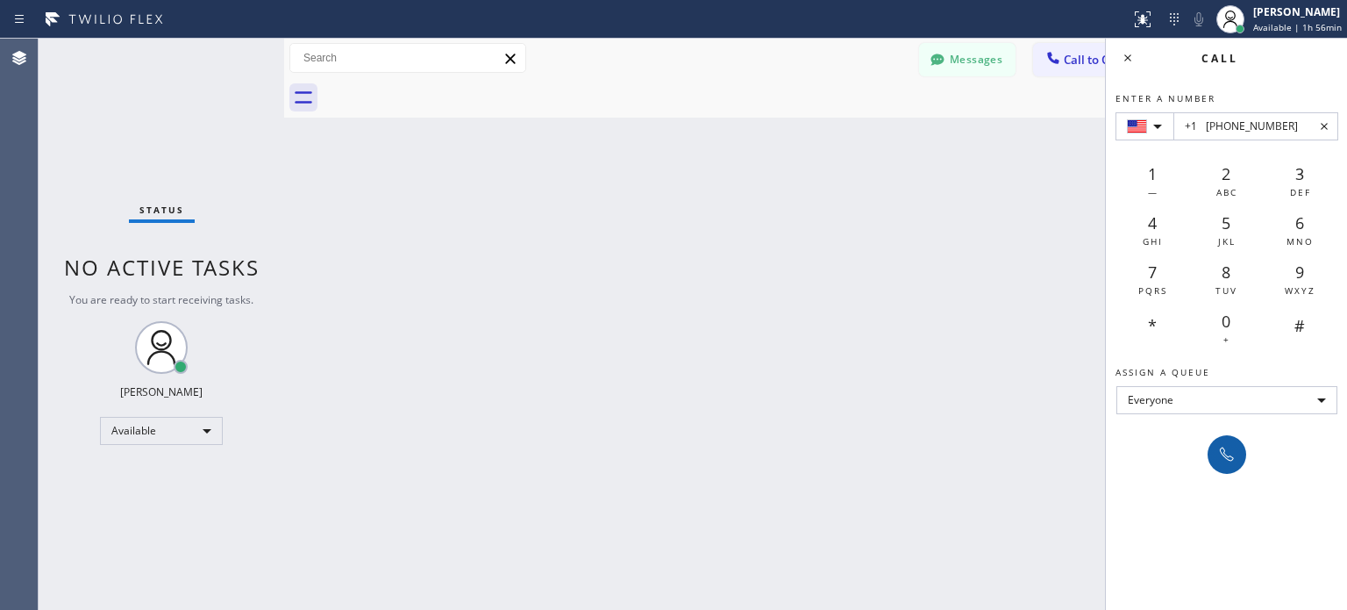
type input "+1 [PHONE_NUMBER]"
drag, startPoint x: 1231, startPoint y: 454, endPoint x: 979, endPoint y: 112, distance: 424.8
click at [1231, 454] on icon at bounding box center [1227, 454] width 21 height 21
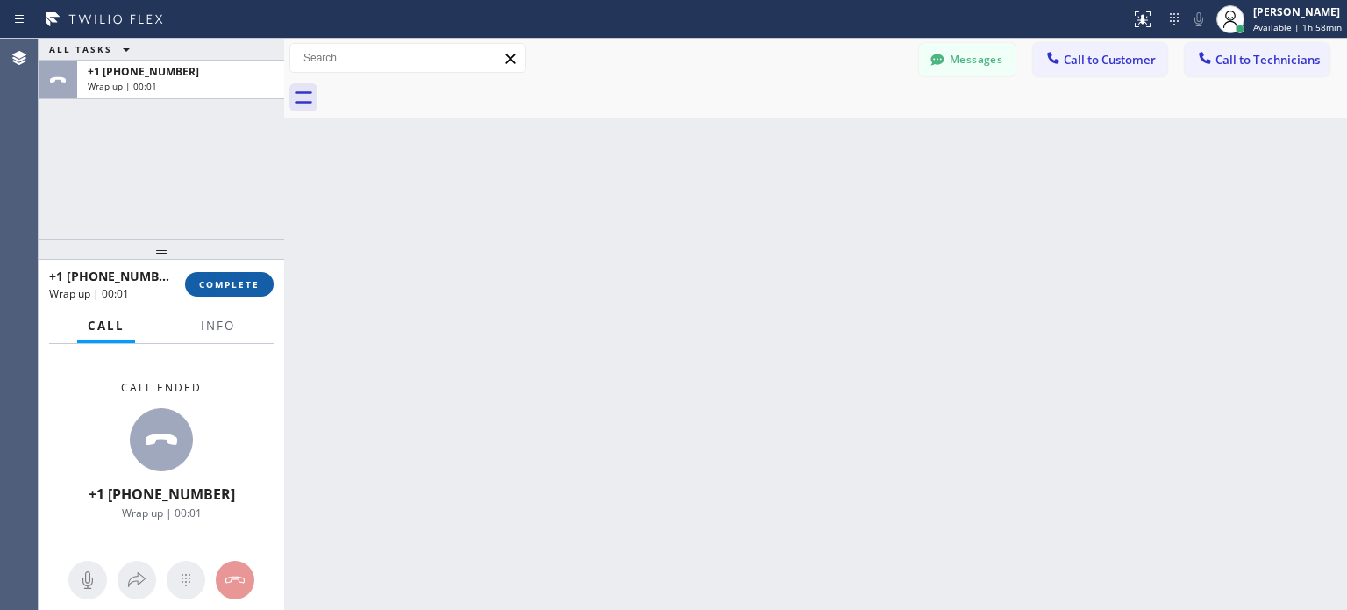
click at [249, 288] on span "COMPLETE" at bounding box center [229, 284] width 61 height 12
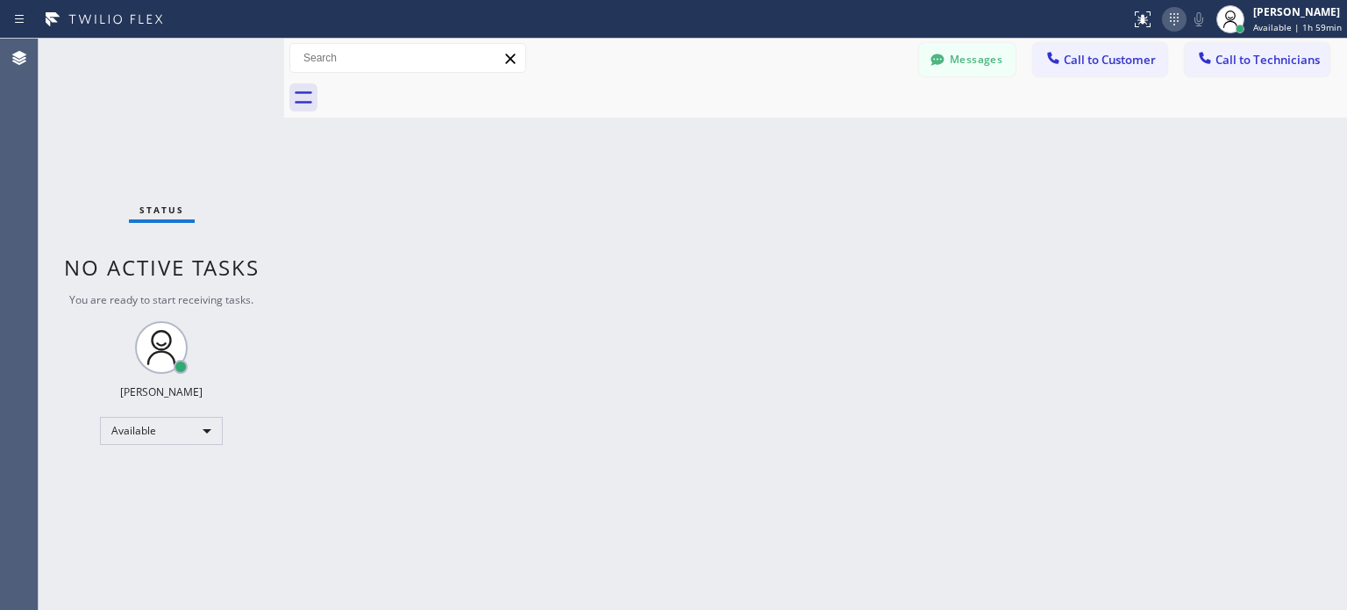
click at [1176, 17] on icon at bounding box center [1174, 19] width 21 height 21
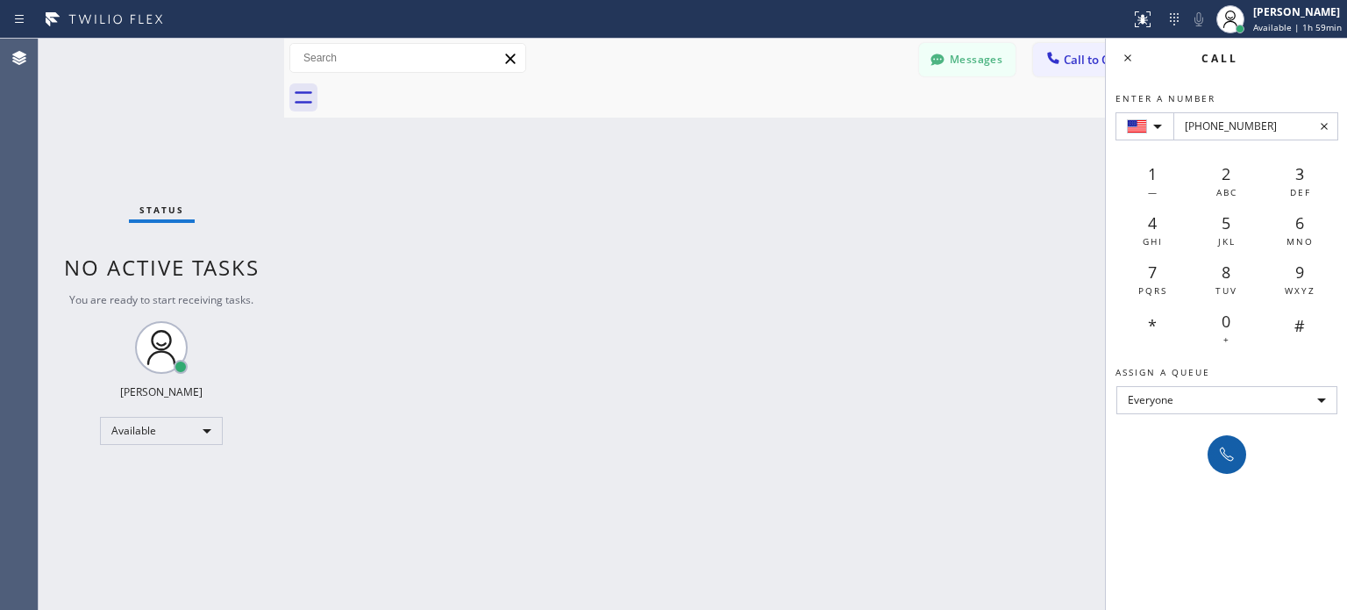
type input "[PHONE_NUMBER]"
click at [1220, 457] on icon at bounding box center [1227, 454] width 21 height 21
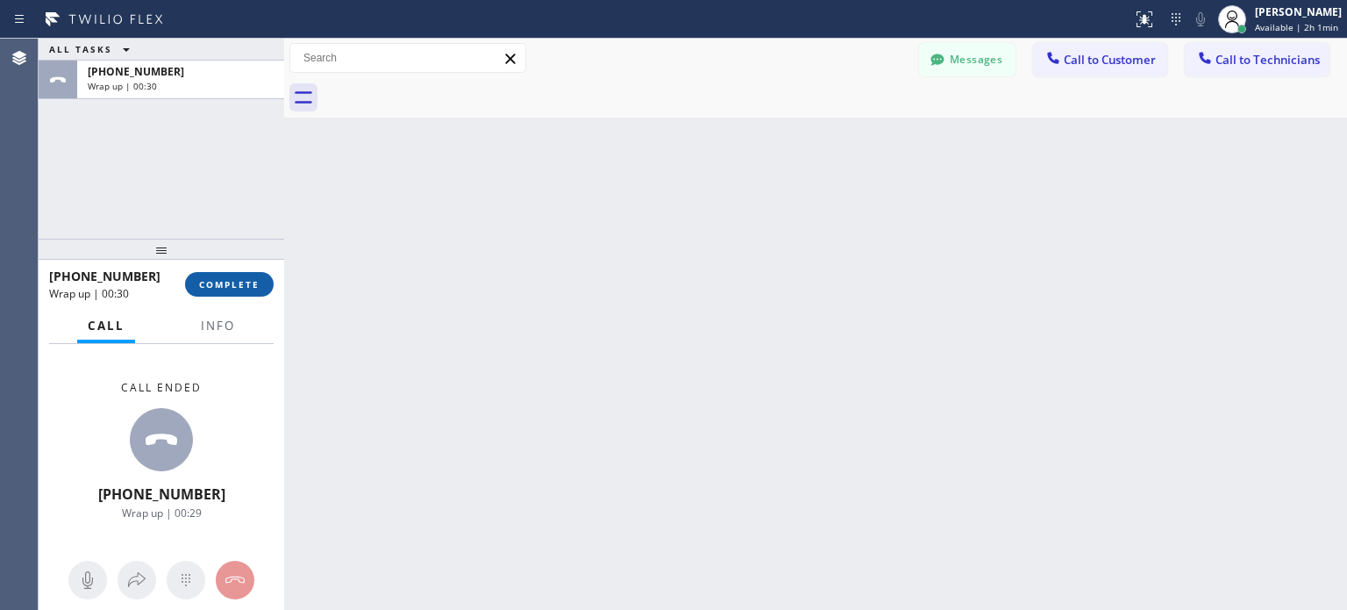
click at [249, 282] on span "COMPLETE" at bounding box center [229, 284] width 61 height 12
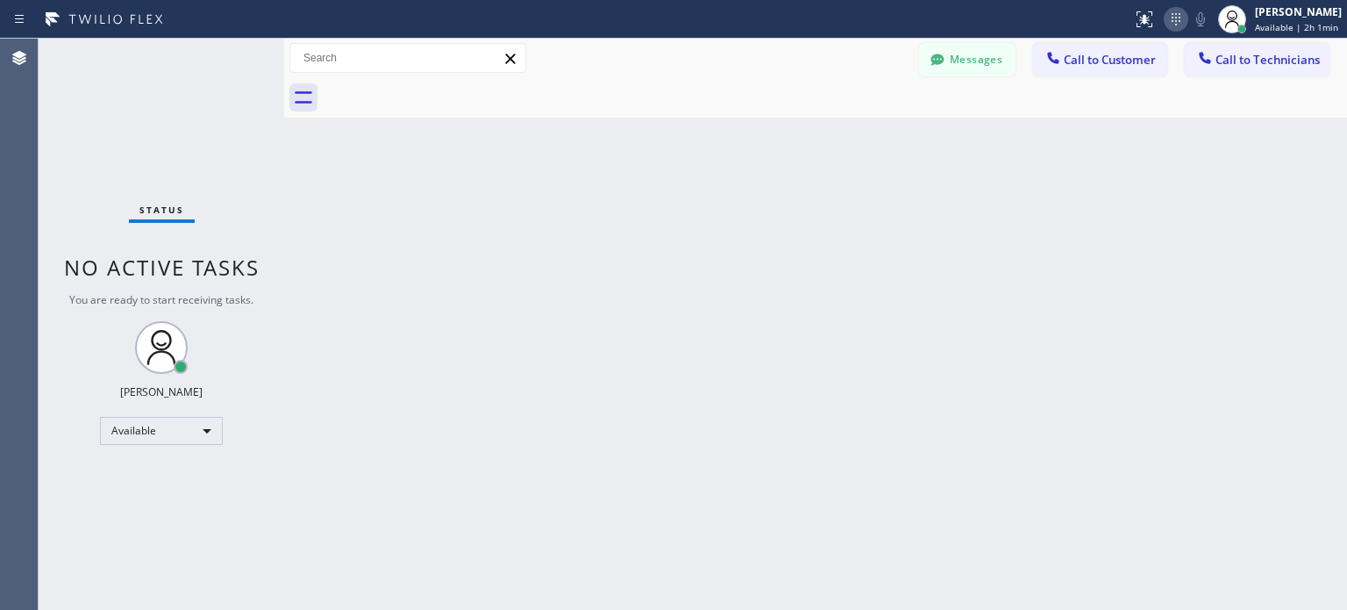
click at [1168, 20] on icon at bounding box center [1176, 19] width 21 height 21
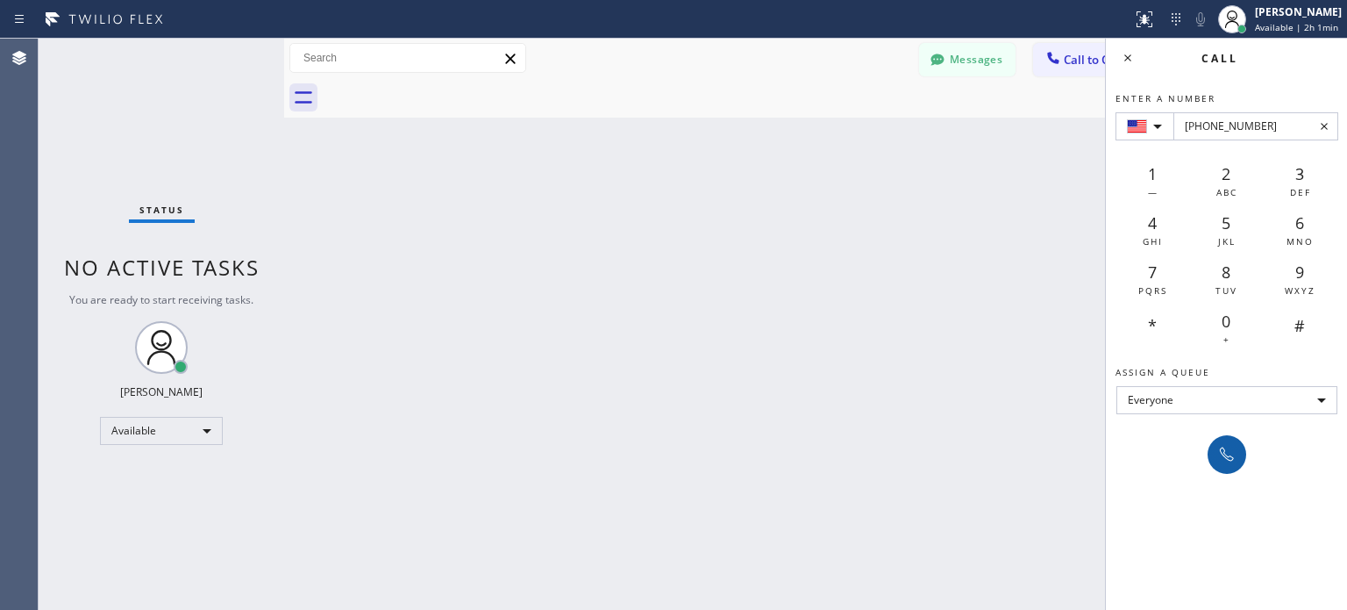
type input "[PHONE_NUMBER]"
click at [1227, 466] on button at bounding box center [1227, 454] width 39 height 39
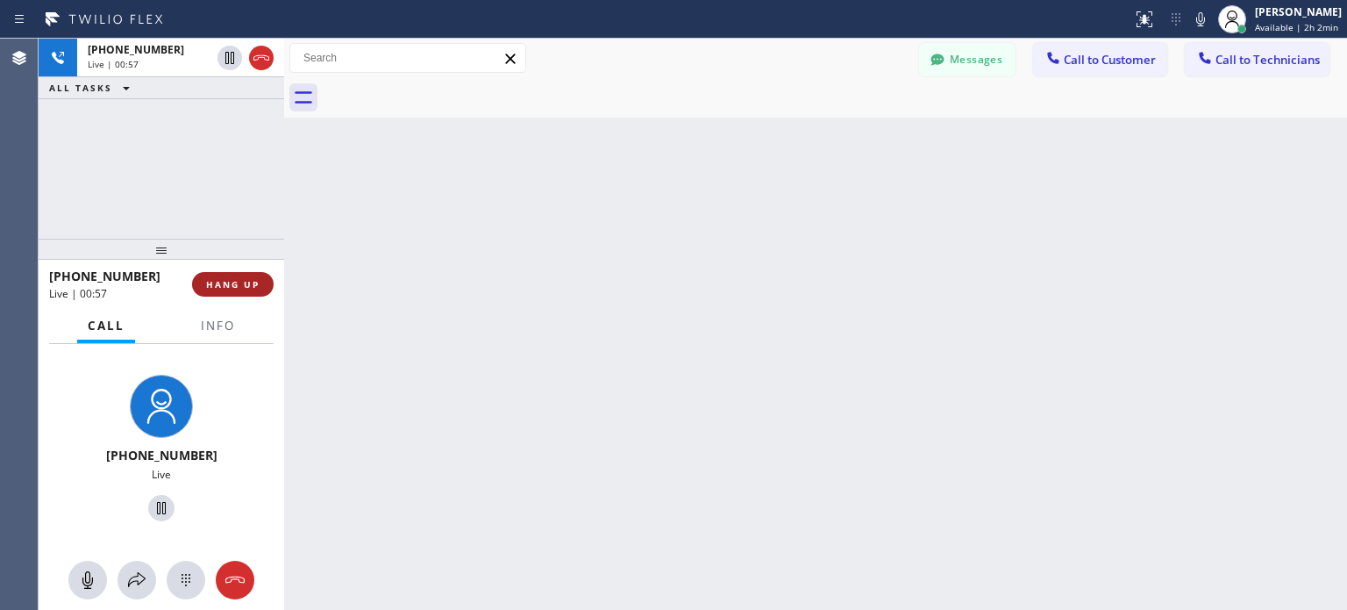
click at [253, 284] on span "HANG UP" at bounding box center [233, 284] width 54 height 12
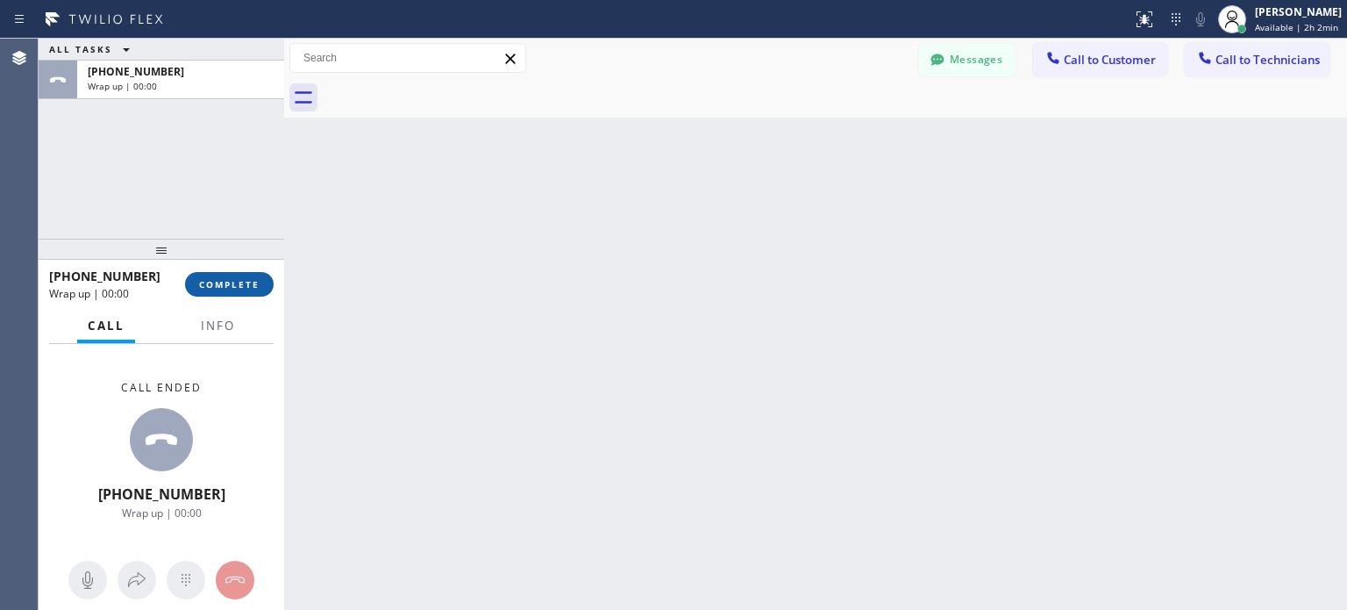
click at [249, 286] on span "COMPLETE" at bounding box center [229, 284] width 61 height 12
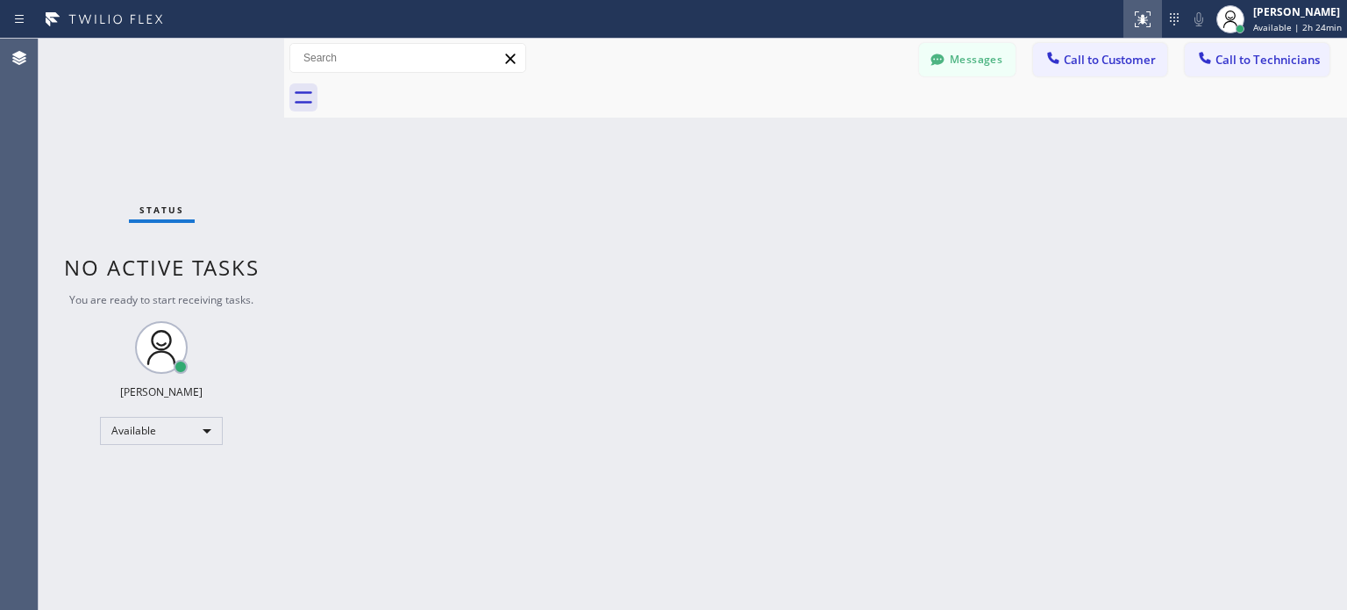
click at [1158, 21] on div at bounding box center [1143, 19] width 39 height 21
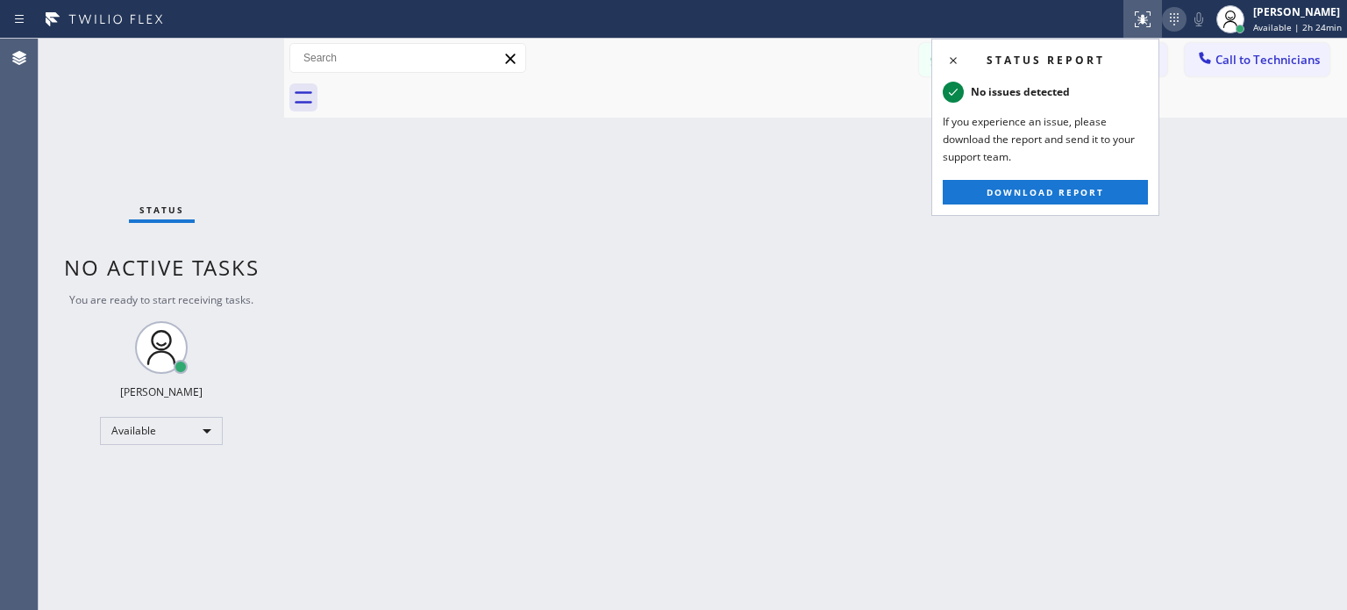
click at [1165, 20] on icon at bounding box center [1174, 19] width 21 height 21
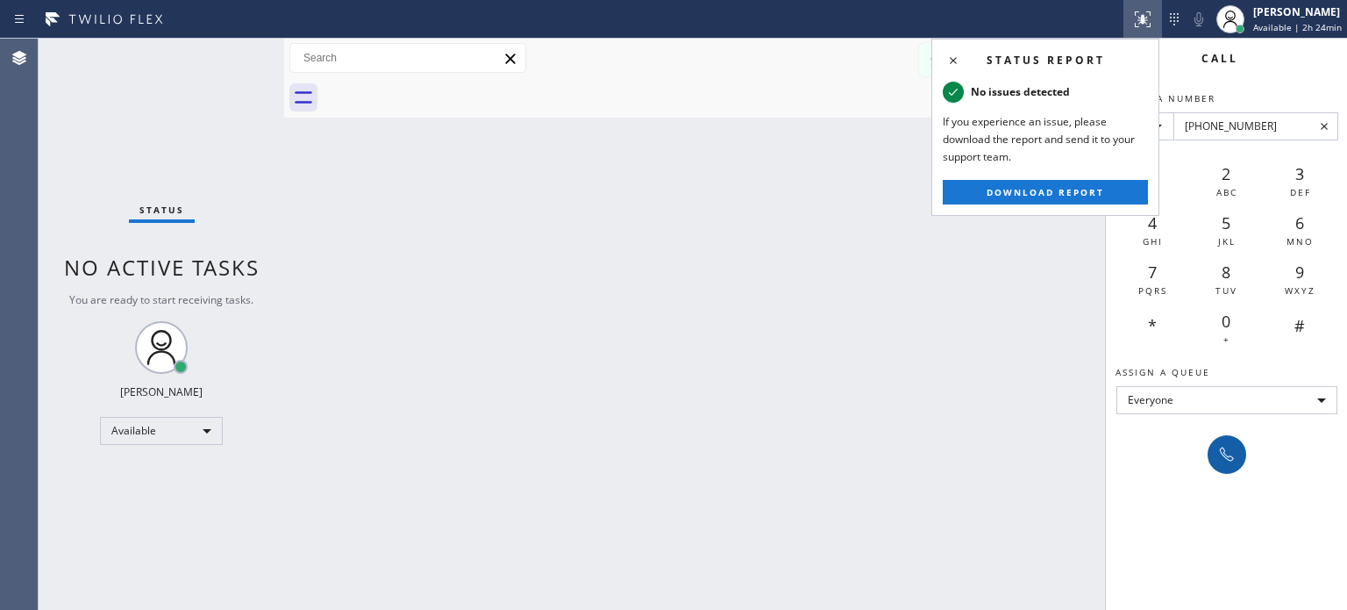
type input "[PHONE_NUMBER]"
click at [1221, 456] on icon at bounding box center [1227, 454] width 21 height 21
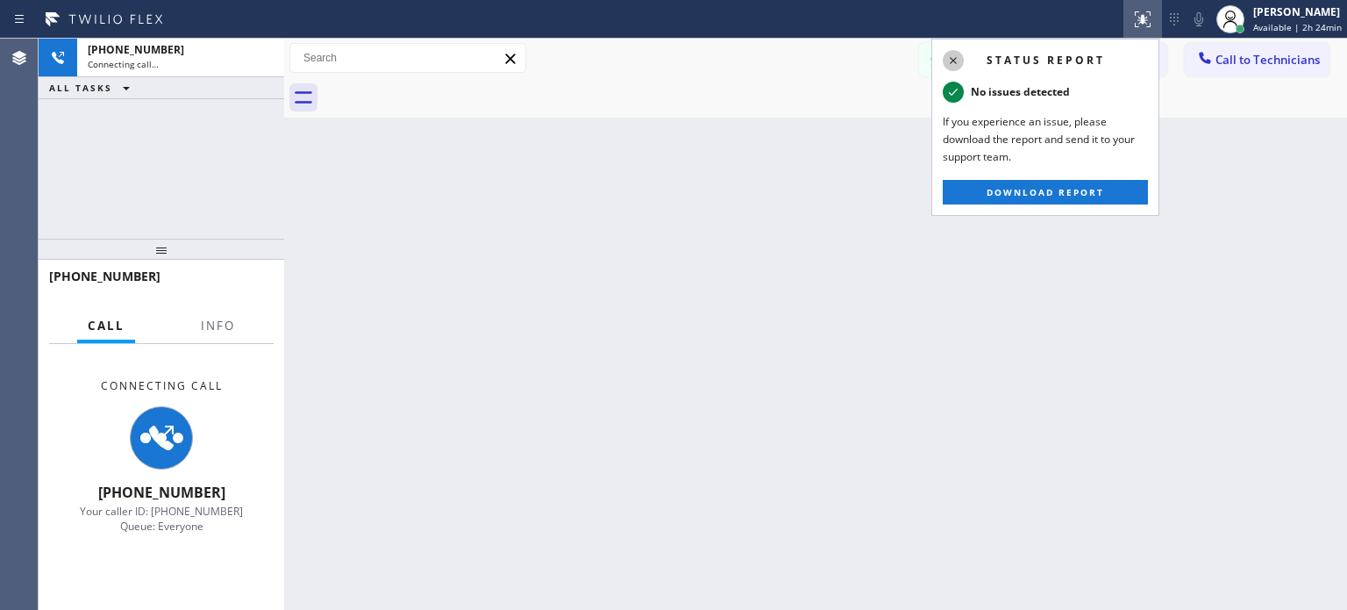
click at [949, 53] on icon at bounding box center [953, 60] width 21 height 21
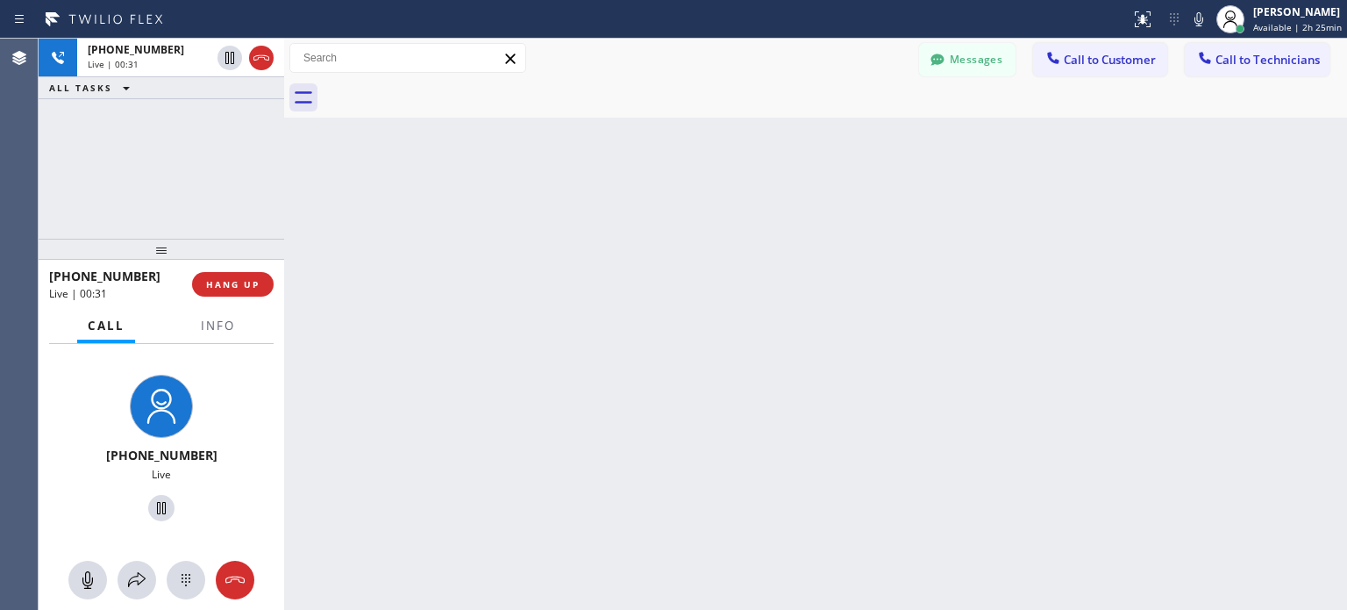
click at [256, 301] on div "[PHONE_NUMBER] Live | 00:31 HANG UP" at bounding box center [161, 284] width 225 height 46
click at [258, 297] on div "[PHONE_NUMBER] Live | 00:32 HANG UP" at bounding box center [161, 284] width 225 height 46
click at [258, 272] on button "HANG UP" at bounding box center [233, 284] width 82 height 25
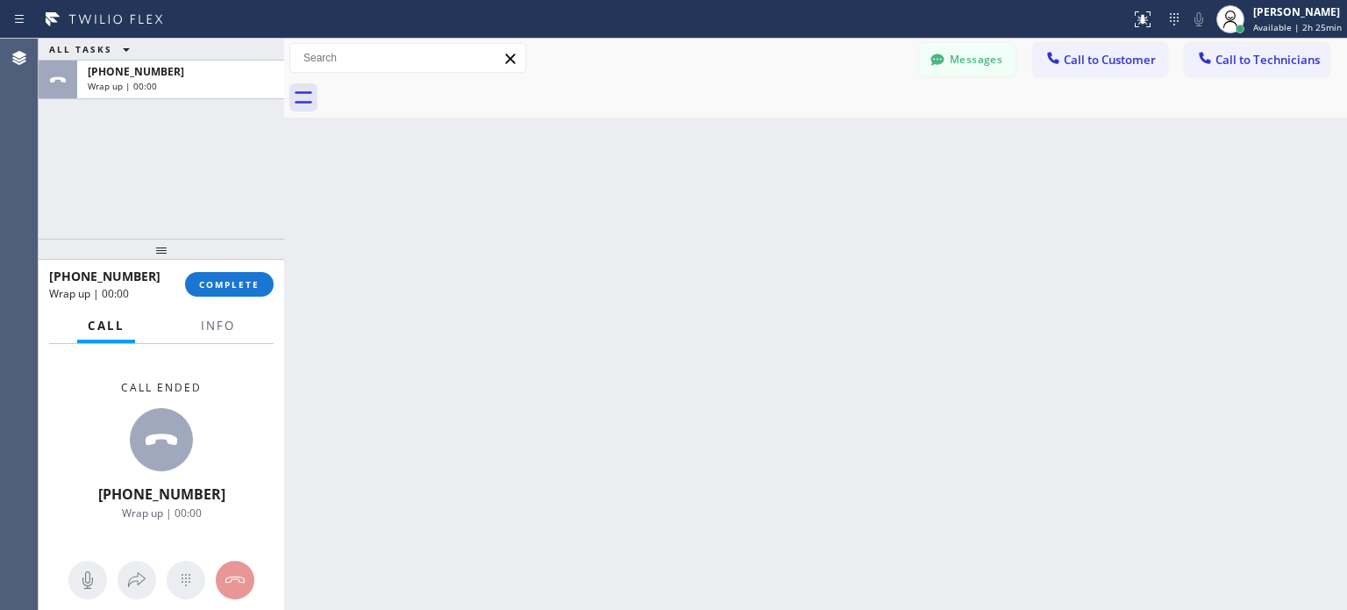
click at [253, 286] on span "COMPLETE" at bounding box center [229, 284] width 61 height 12
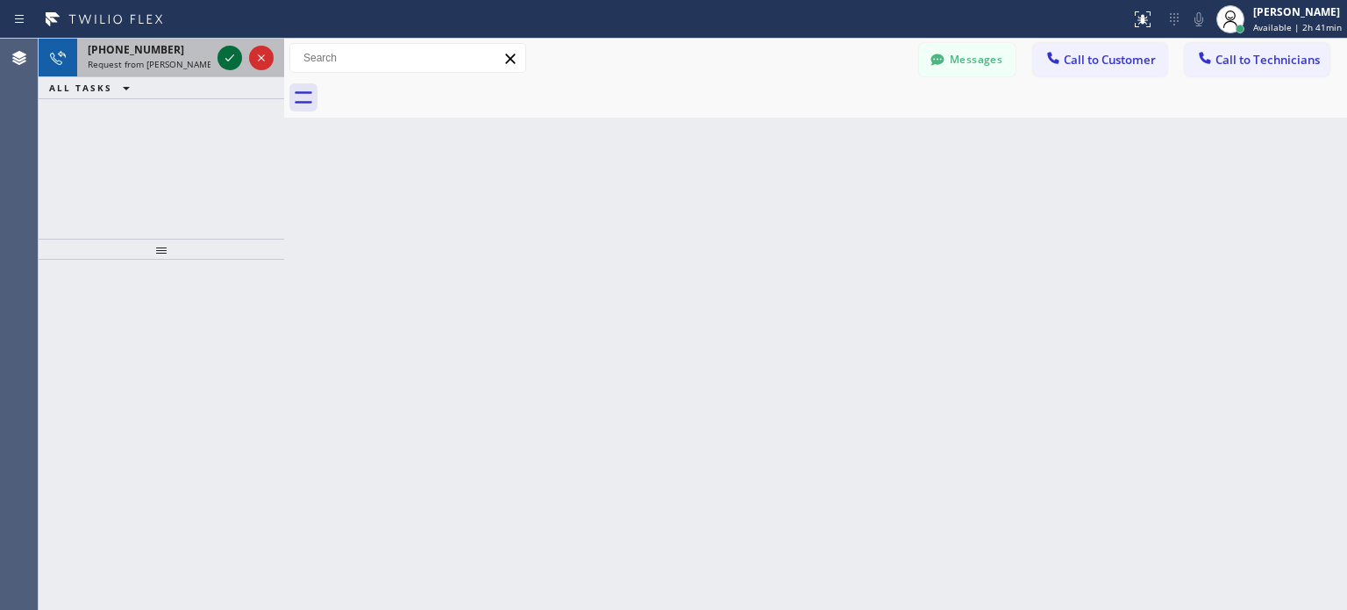
click at [233, 47] on icon at bounding box center [229, 57] width 21 height 21
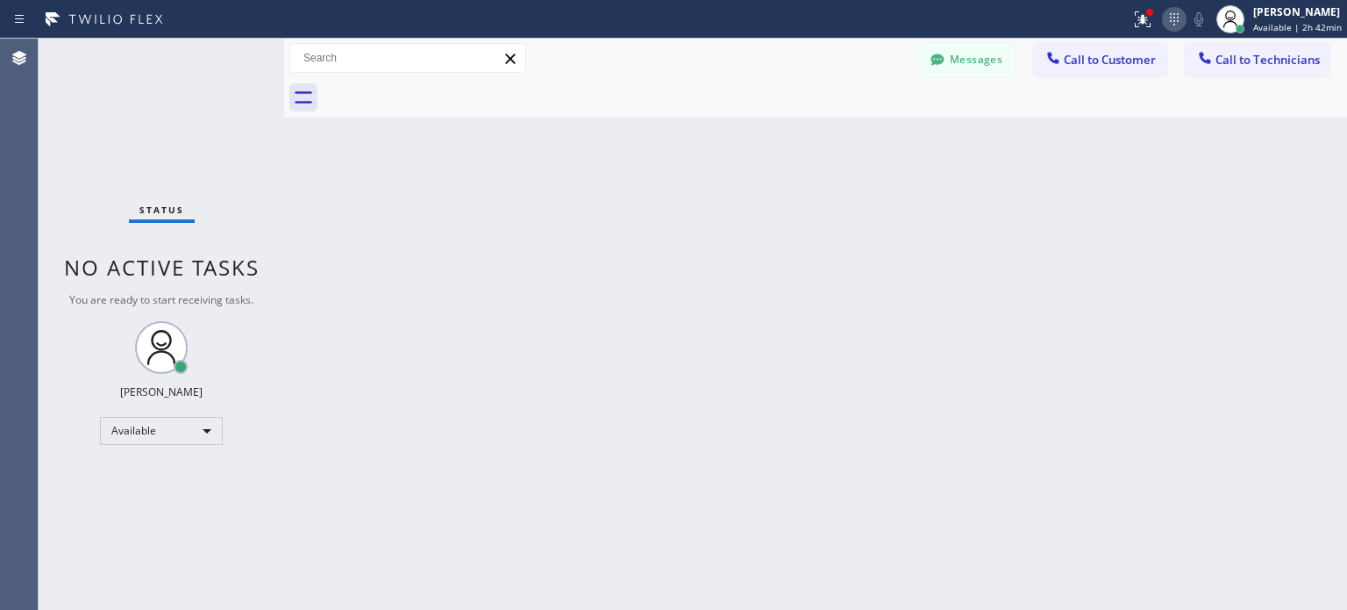
click at [1178, 16] on icon at bounding box center [1174, 19] width 21 height 21
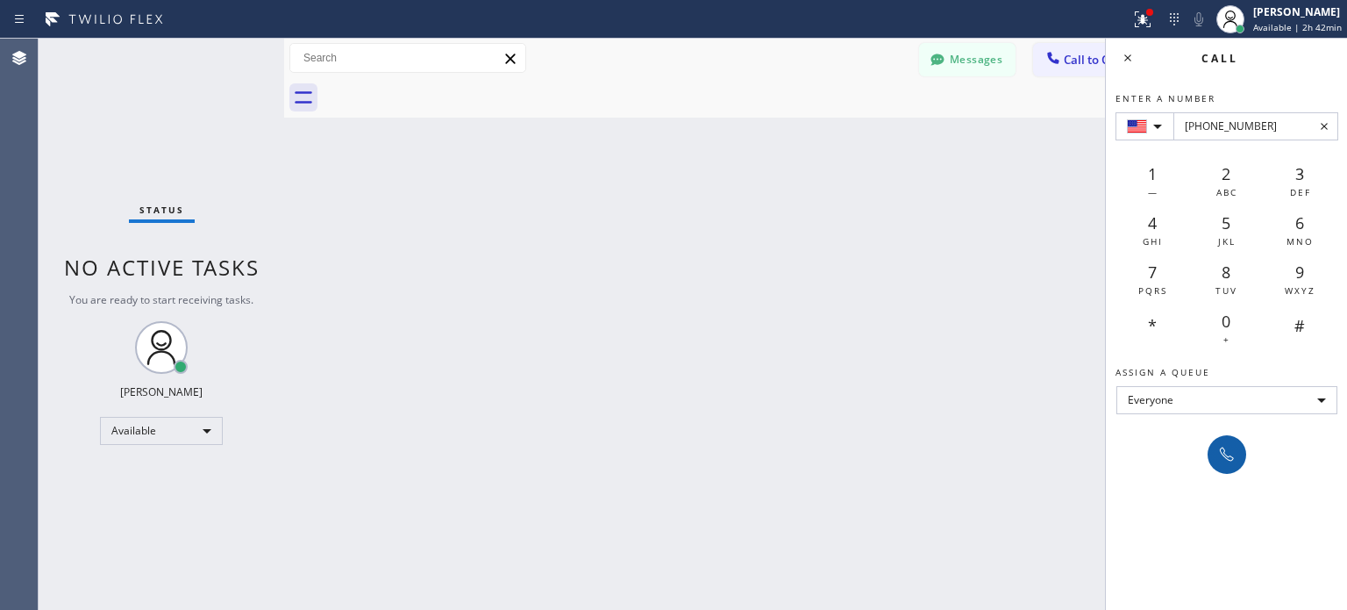
type input "[PHONE_NUMBER]"
drag, startPoint x: 1227, startPoint y: 446, endPoint x: 1014, endPoint y: 255, distance: 285.8
click at [1227, 445] on icon at bounding box center [1227, 454] width 21 height 21
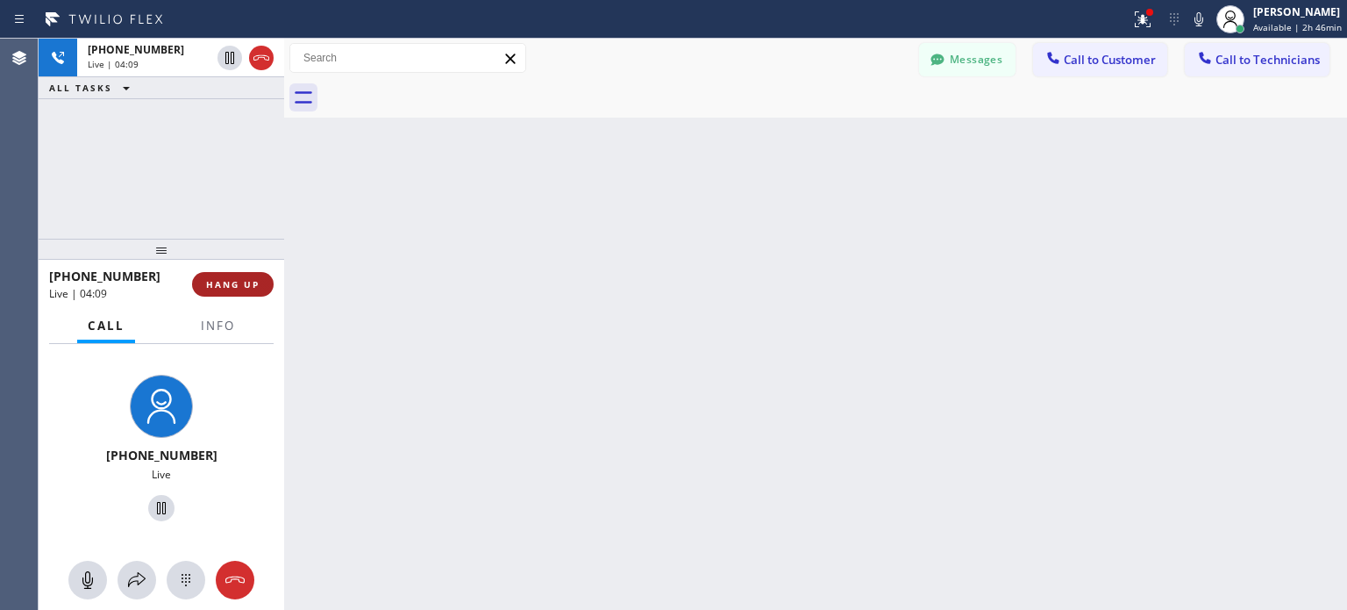
click at [256, 289] on span "HANG UP" at bounding box center [233, 284] width 54 height 12
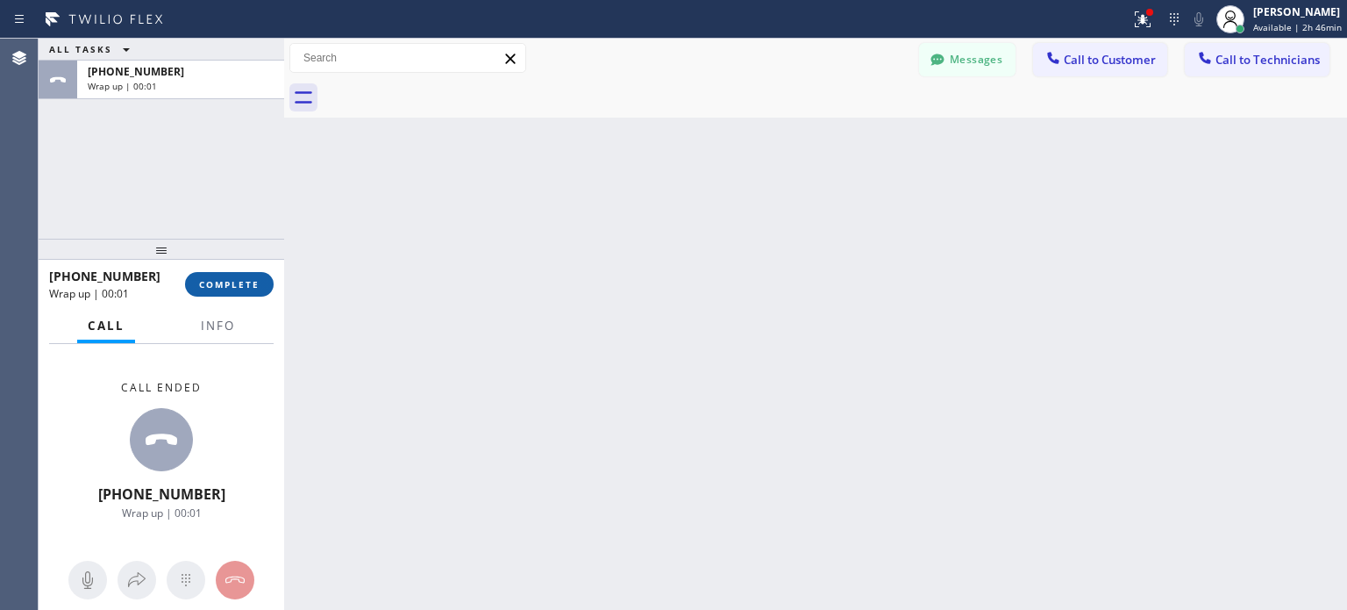
click at [245, 288] on span "COMPLETE" at bounding box center [229, 284] width 61 height 12
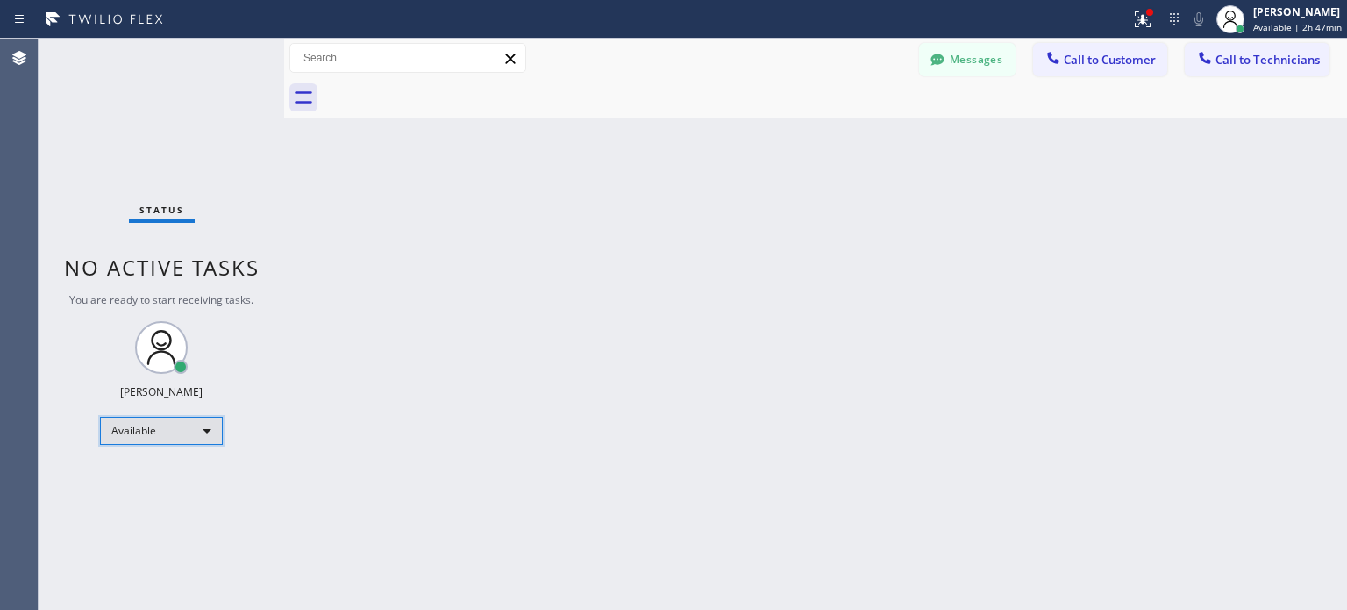
click at [181, 430] on div "Available" at bounding box center [161, 431] width 123 height 28
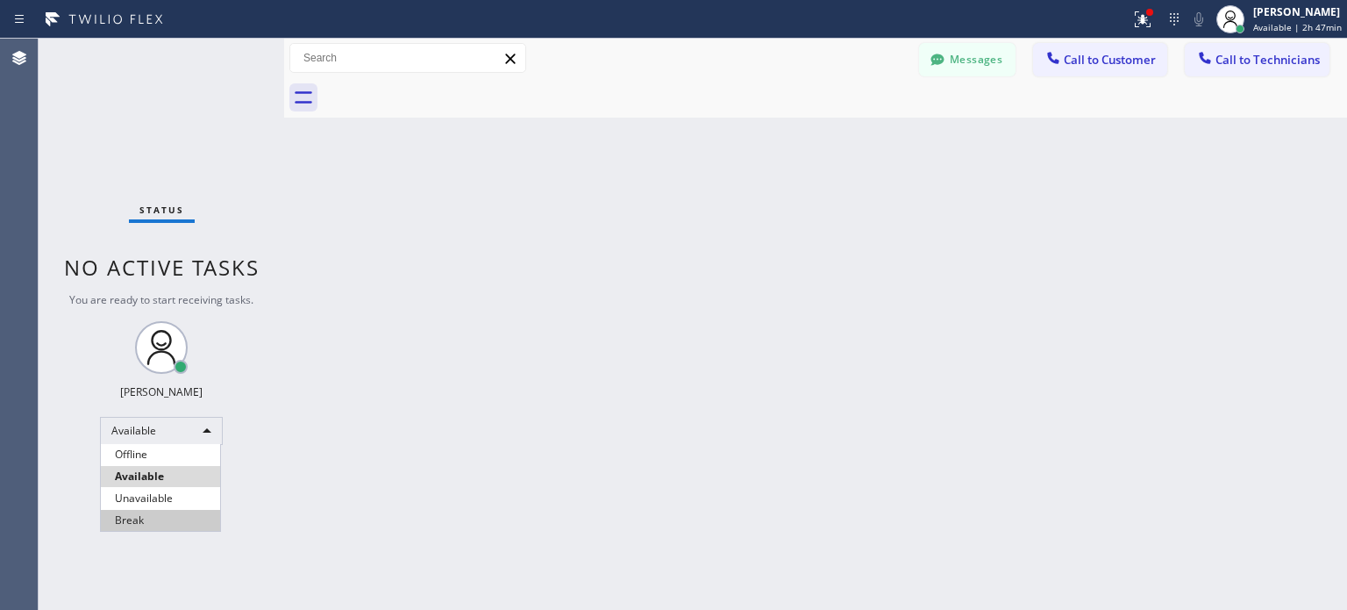
click at [165, 490] on li "Unavailable" at bounding box center [160, 498] width 119 height 21
